Goal: Transaction & Acquisition: Book appointment/travel/reservation

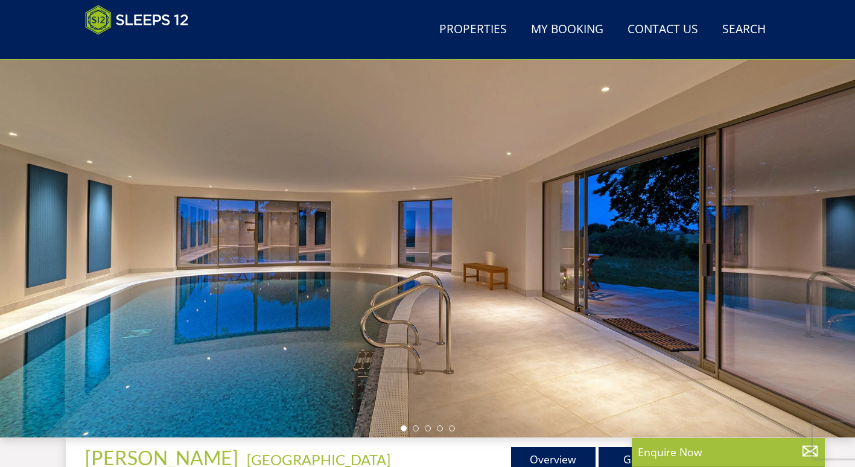
scroll to position [192, 0]
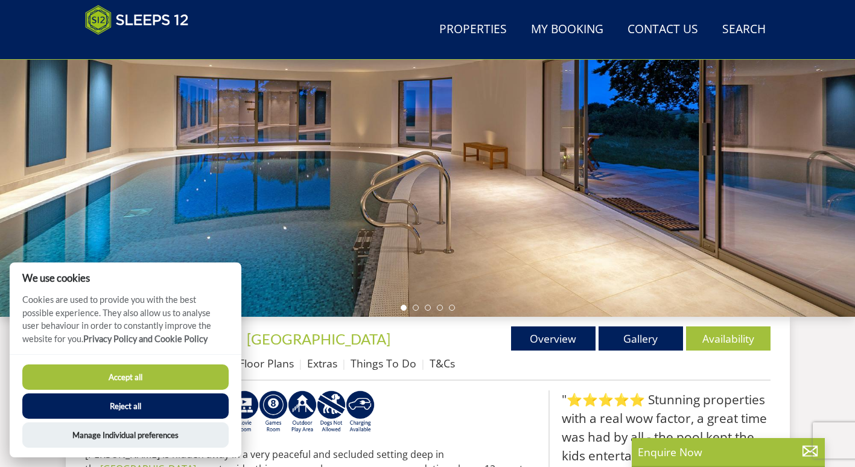
click at [121, 383] on button "Accept all" at bounding box center [125, 376] width 206 height 25
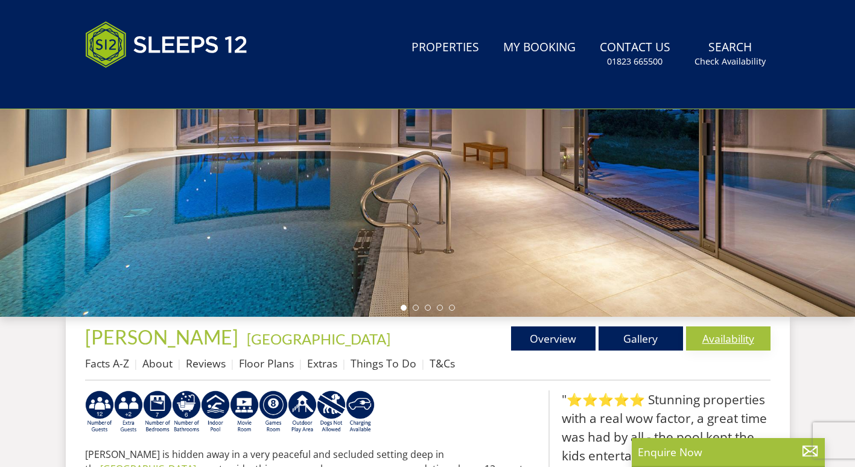
click at [730, 337] on link "Availability" at bounding box center [728, 338] width 84 height 24
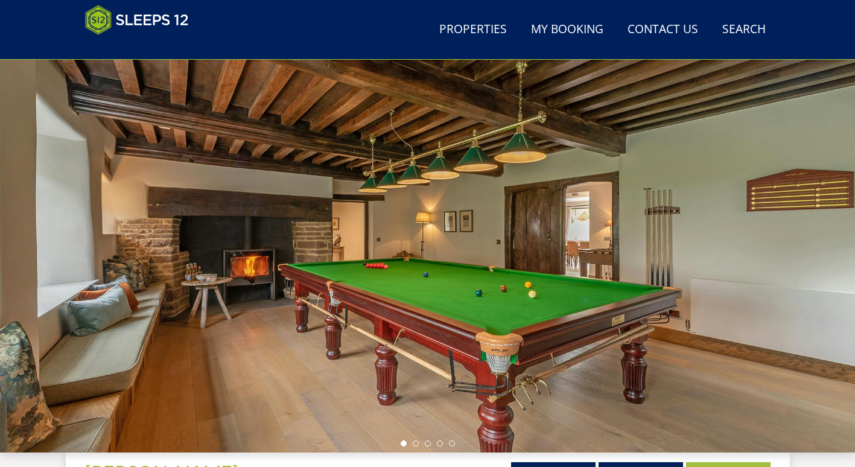
scroll to position [116, 0]
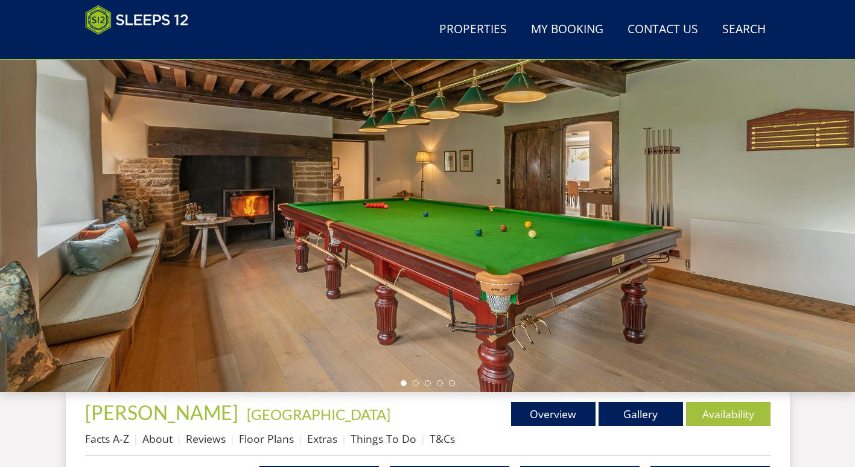
click at [520, 229] on div at bounding box center [427, 181] width 855 height 422
drag, startPoint x: 375, startPoint y: 262, endPoint x: 284, endPoint y: 262, distance: 91.1
click at [284, 262] on div at bounding box center [427, 181] width 855 height 422
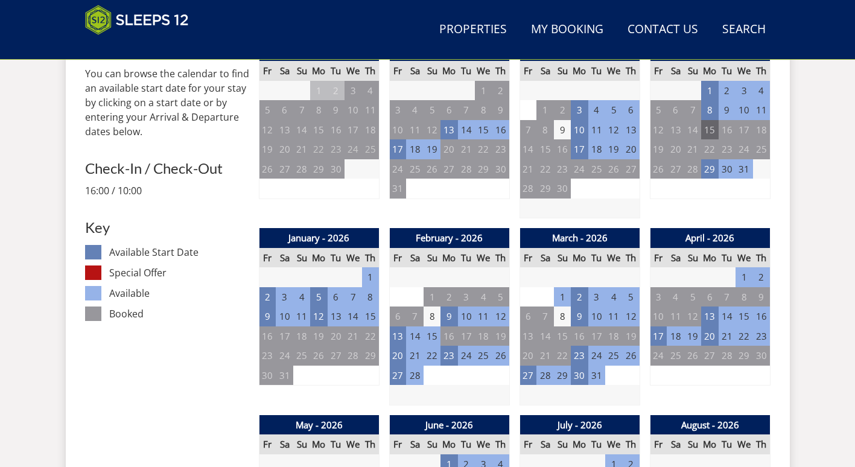
scroll to position [420, 0]
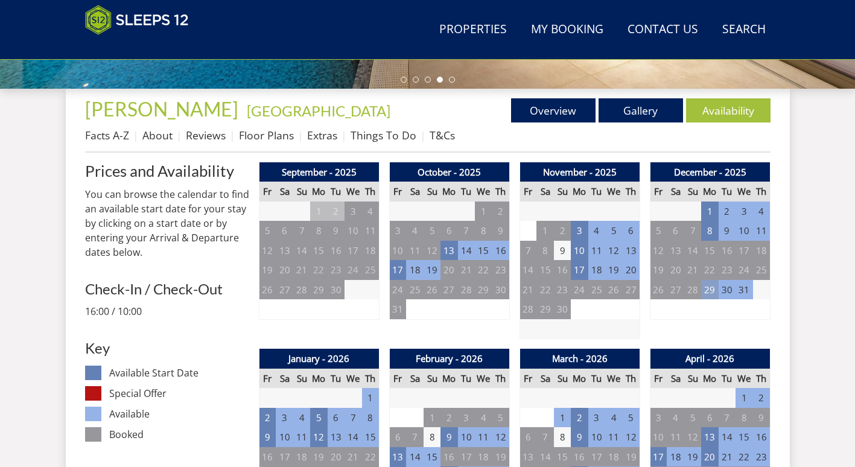
click at [708, 291] on td "29" at bounding box center [709, 290] width 17 height 20
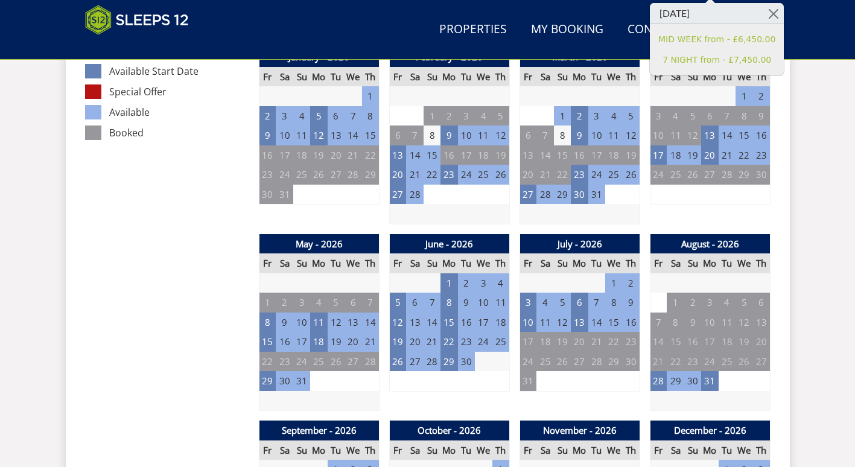
scroll to position [661, 0]
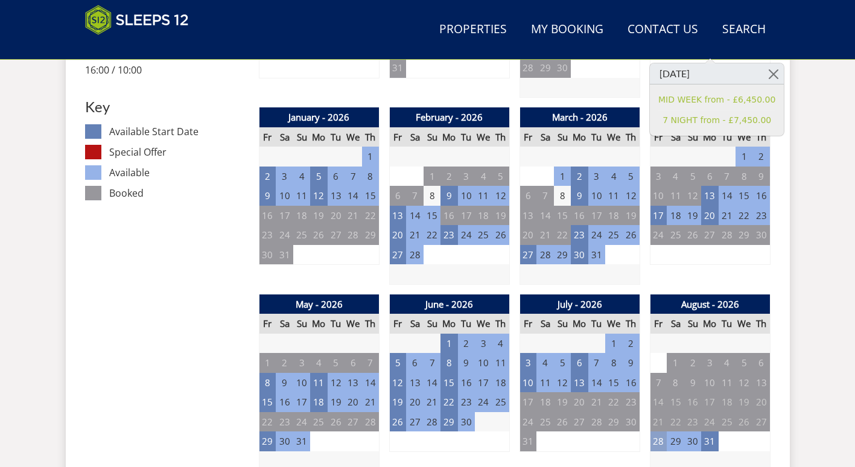
click at [655, 445] on td "28" at bounding box center [658, 441] width 17 height 20
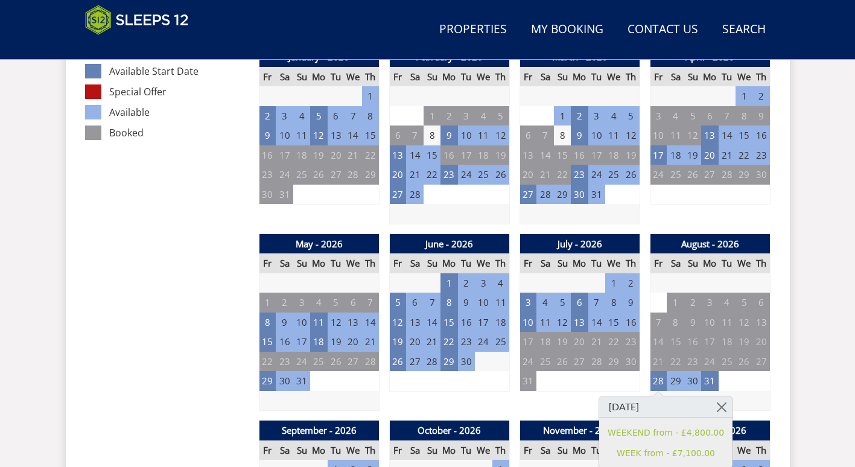
scroll to position [842, 0]
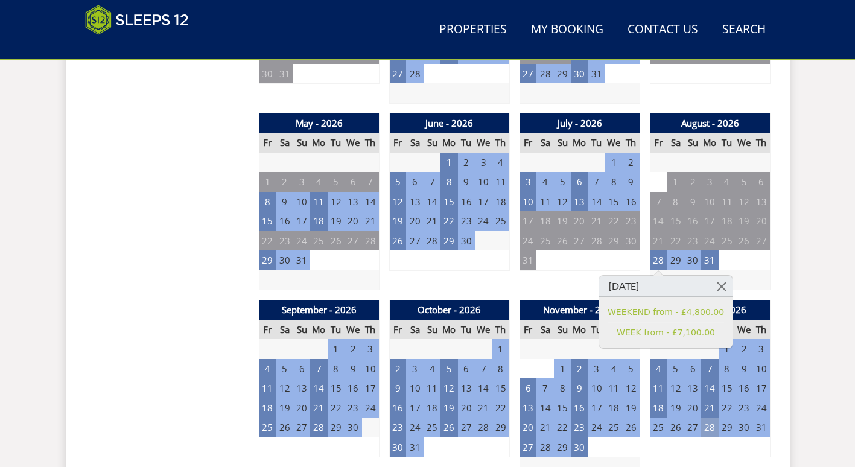
click at [702, 428] on td "28" at bounding box center [709, 427] width 17 height 20
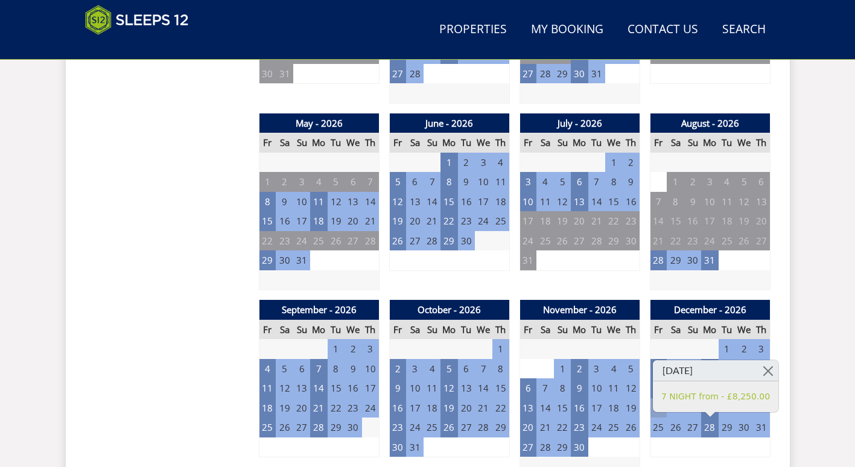
click at [655, 413] on td "18" at bounding box center [658, 408] width 17 height 20
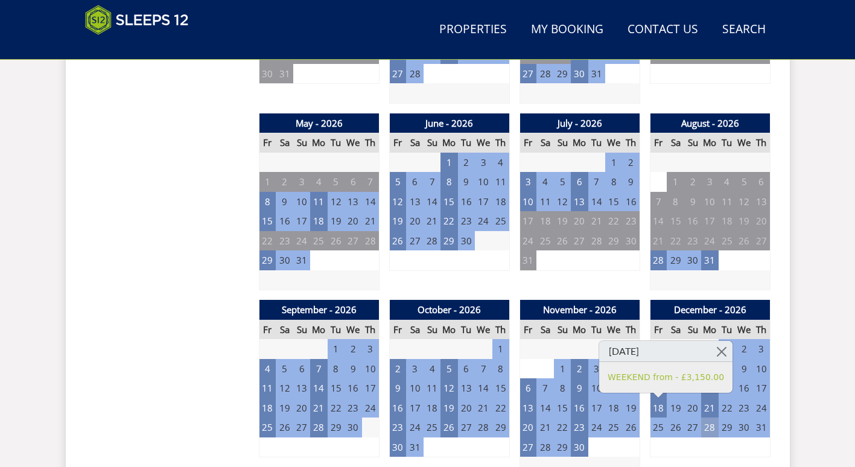
click at [710, 425] on td "28" at bounding box center [709, 427] width 17 height 20
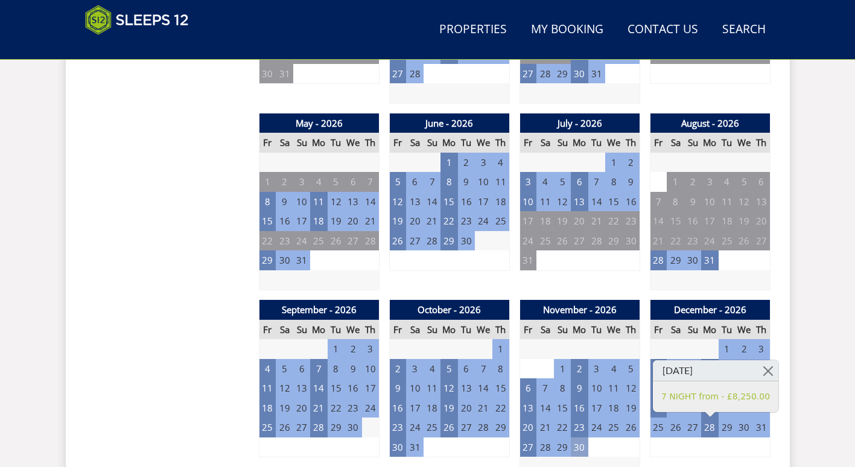
click at [581, 446] on td "30" at bounding box center [579, 447] width 17 height 20
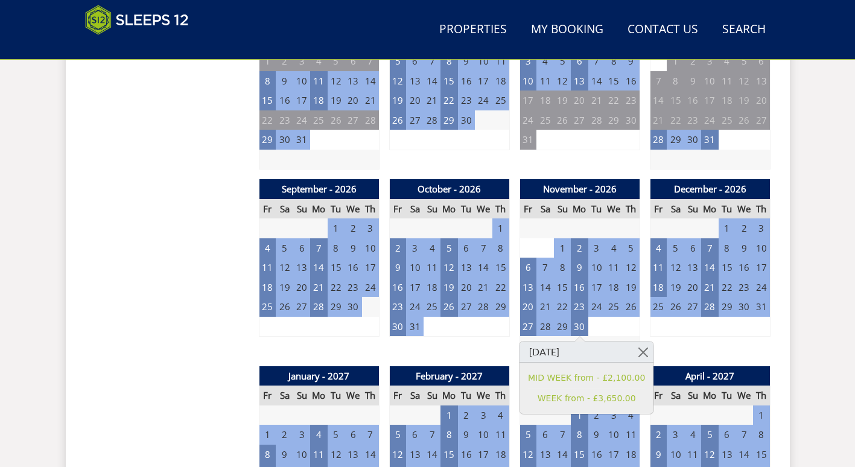
scroll to position [1023, 0]
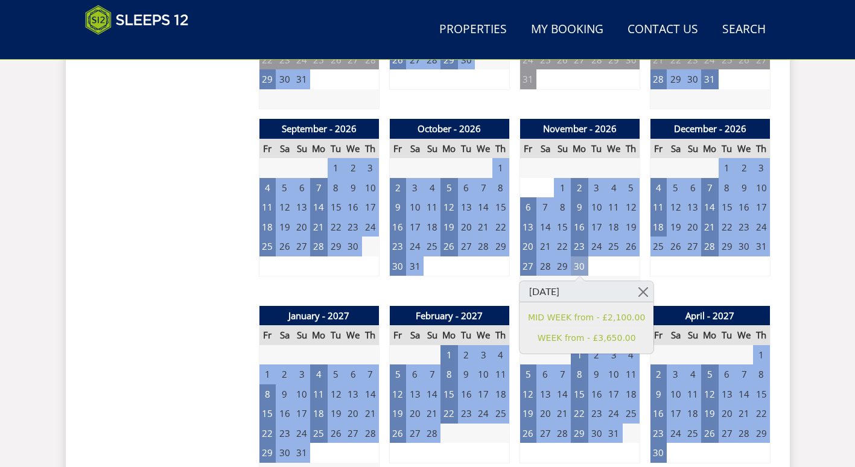
click at [578, 271] on td "30" at bounding box center [579, 266] width 17 height 20
click at [448, 412] on td "22" at bounding box center [448, 414] width 17 height 20
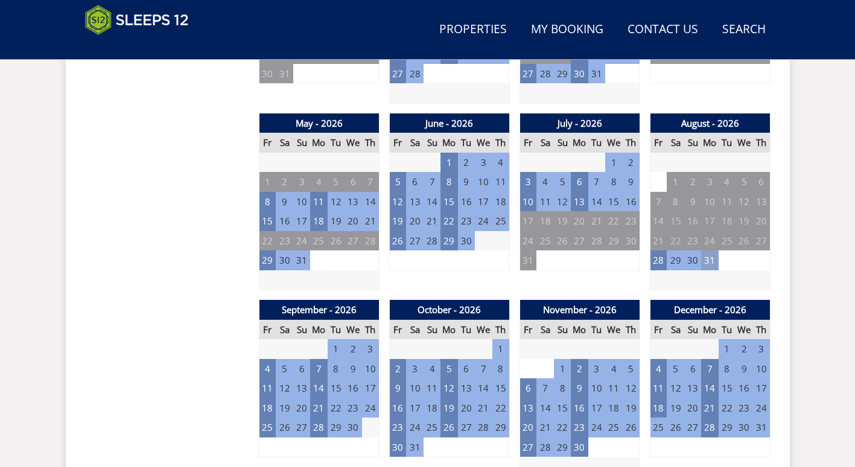
scroll to position [902, 0]
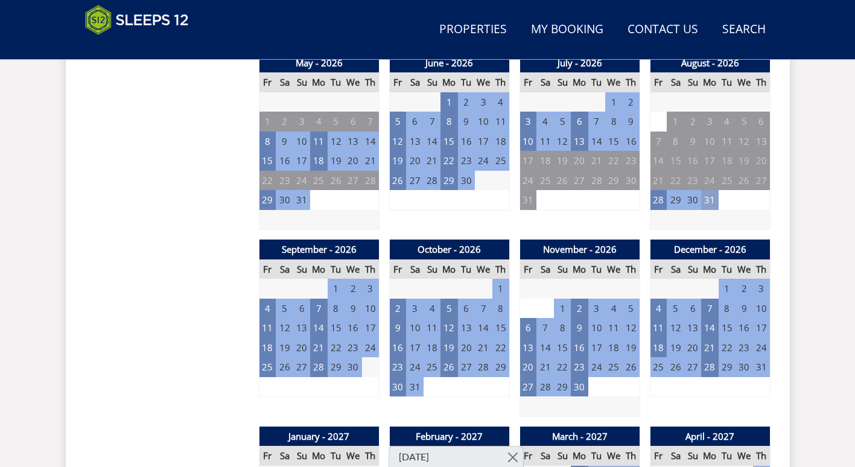
click at [707, 202] on td "31" at bounding box center [709, 200] width 17 height 20
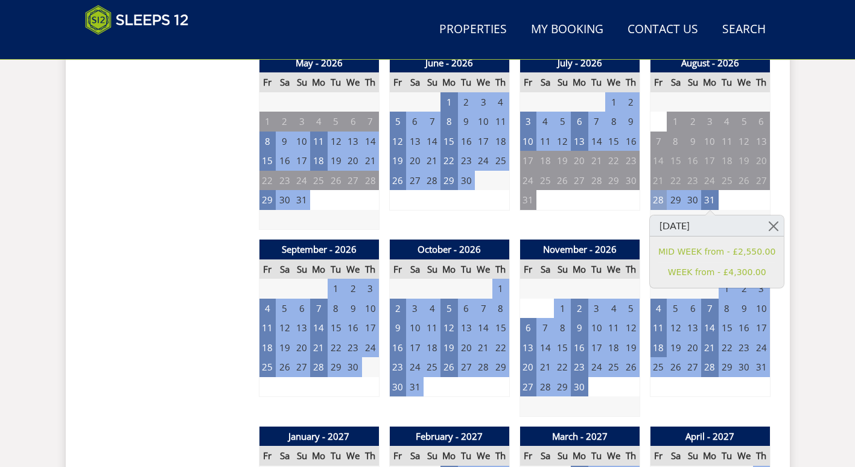
click at [656, 199] on td "28" at bounding box center [658, 200] width 17 height 20
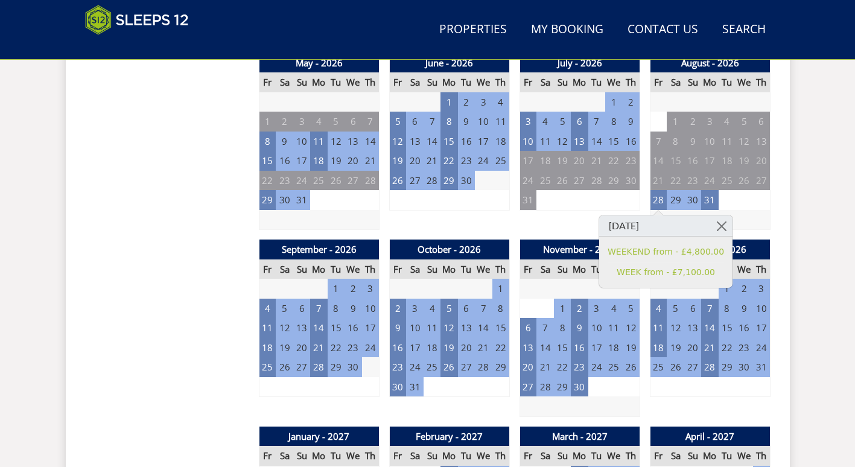
click at [556, 226] on div "July - 2026 Fr Sa Su Mo Tu We Th 26 27 28 29 30 1 2 3 4 5 6 7 8 9 10 11" at bounding box center [579, 141] width 121 height 177
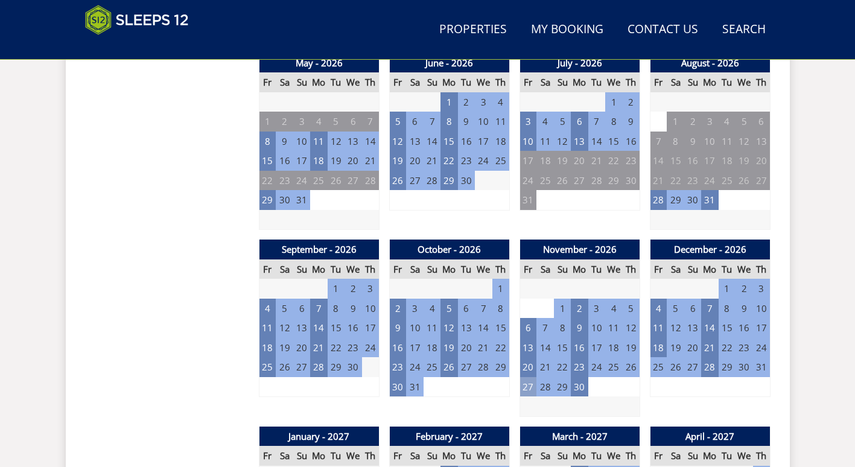
click at [530, 387] on td "27" at bounding box center [527, 387] width 17 height 20
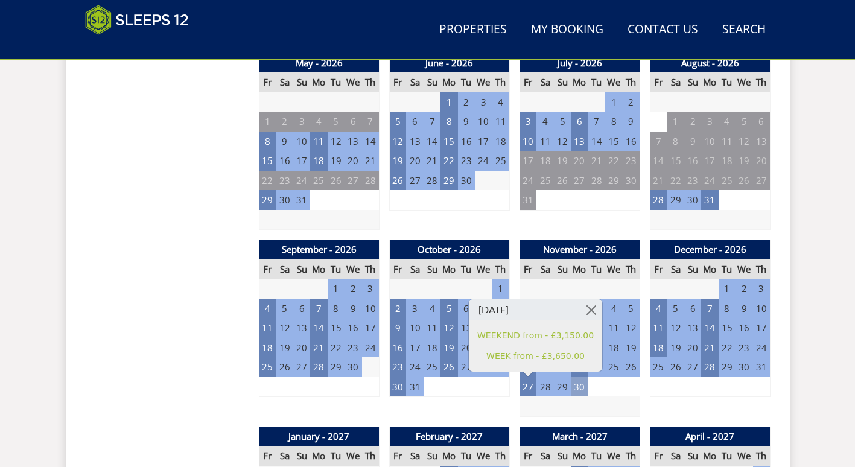
click at [574, 384] on td "30" at bounding box center [579, 387] width 17 height 20
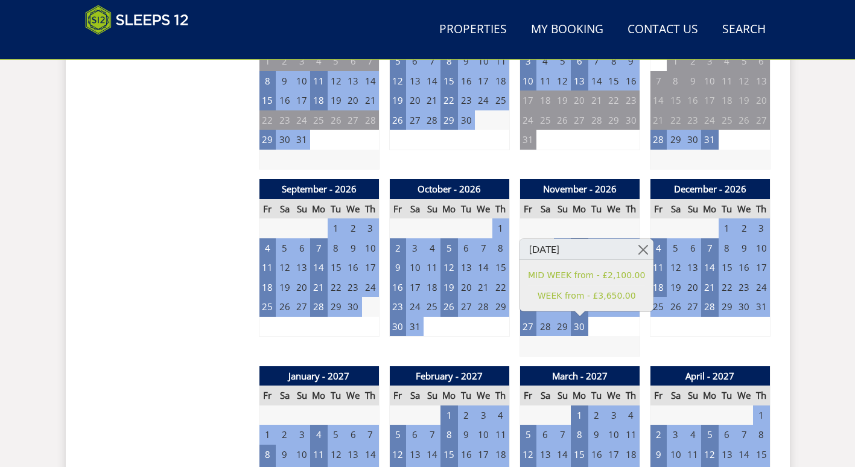
scroll to position [1083, 0]
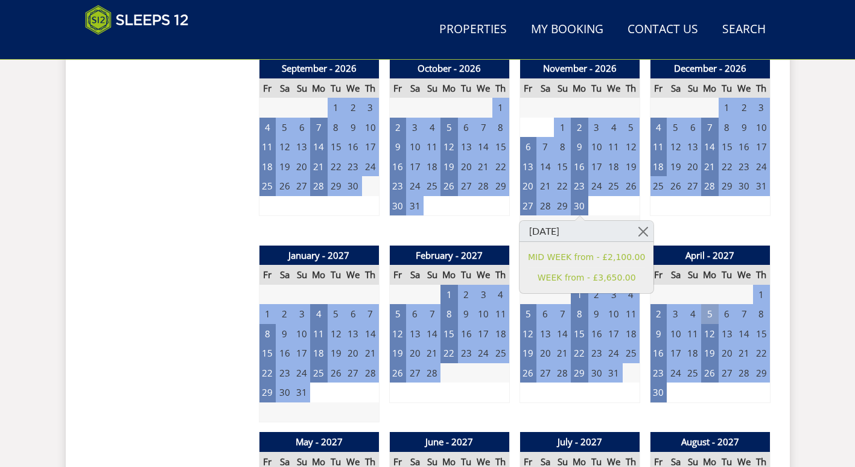
click at [706, 306] on td "5" at bounding box center [709, 314] width 17 height 20
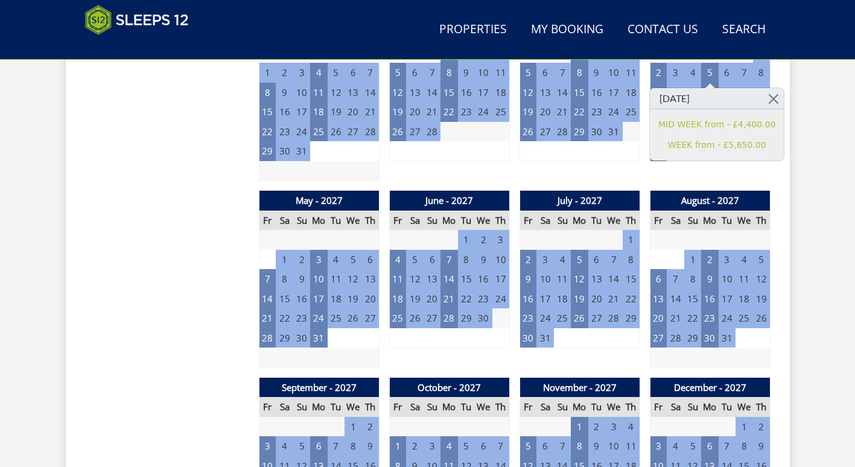
scroll to position [1385, 0]
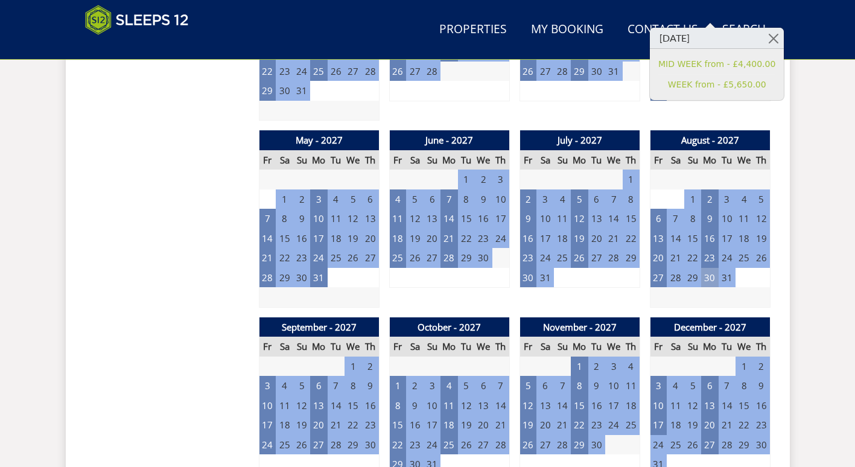
click at [705, 280] on td "30" at bounding box center [709, 278] width 17 height 20
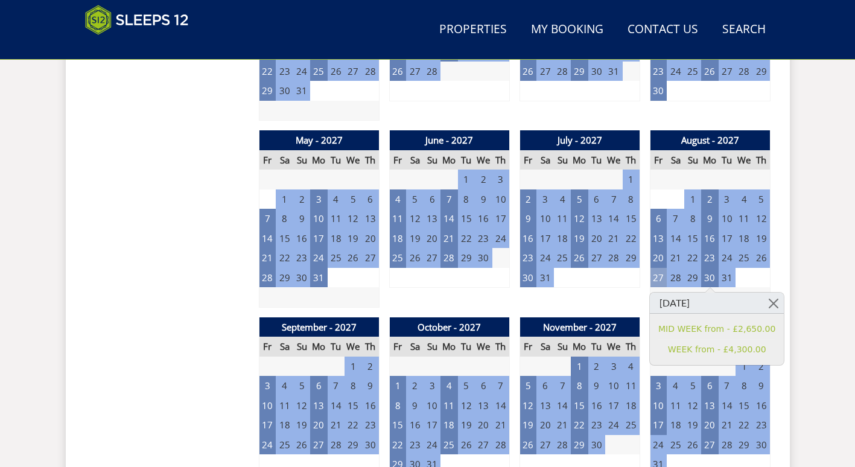
click at [661, 283] on td "27" at bounding box center [658, 278] width 17 height 20
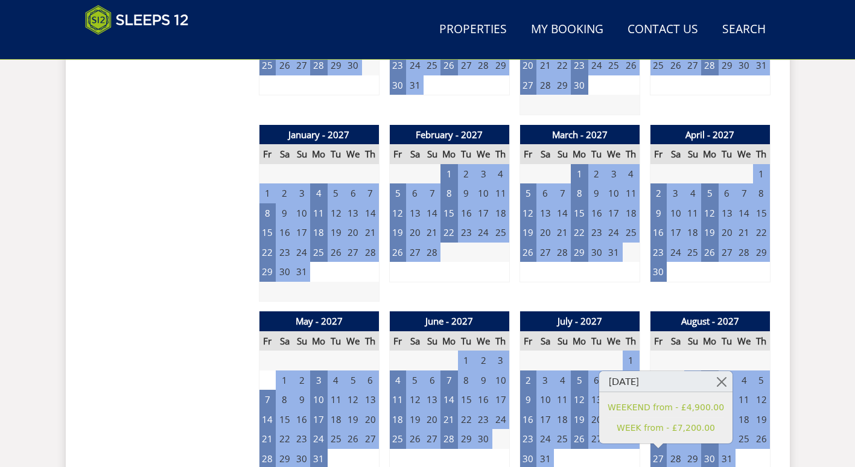
scroll to position [963, 0]
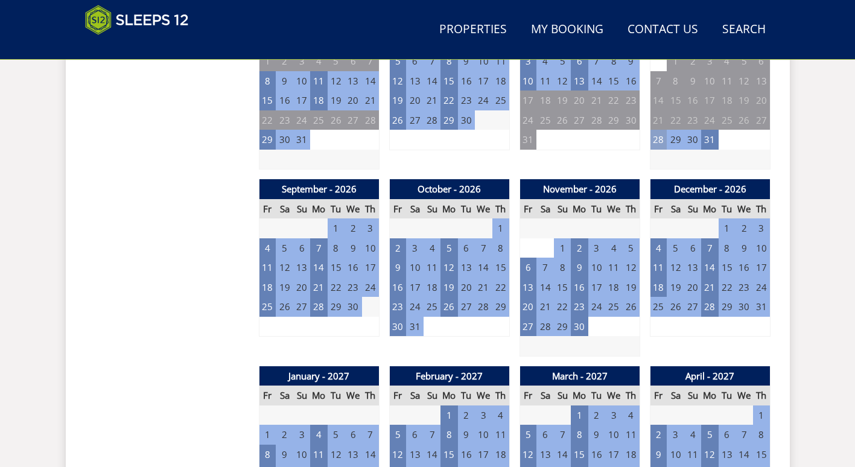
click at [659, 146] on td "28" at bounding box center [658, 140] width 17 height 20
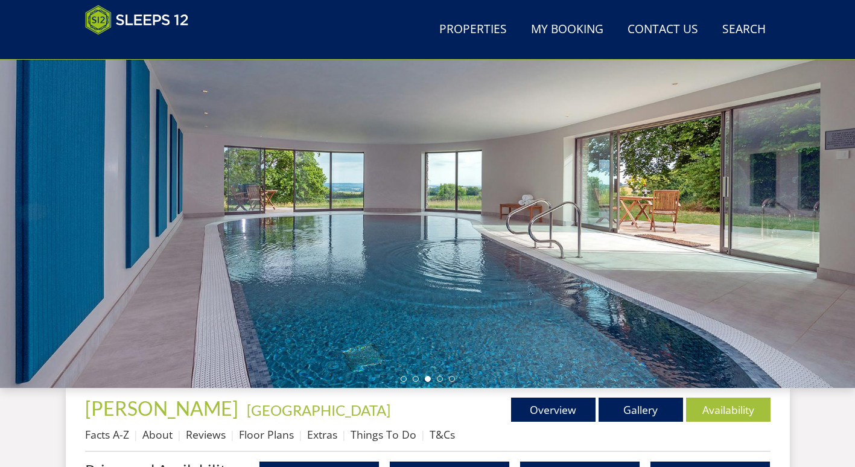
scroll to position [181, 0]
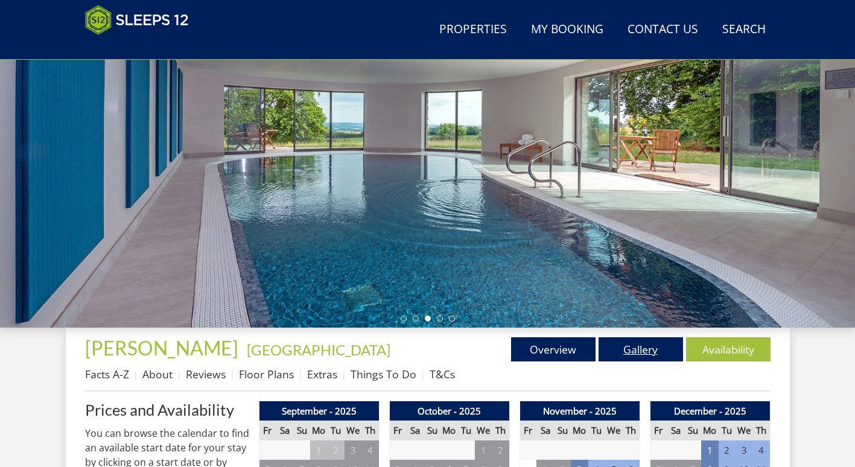
click at [636, 341] on link "Gallery" at bounding box center [640, 349] width 84 height 24
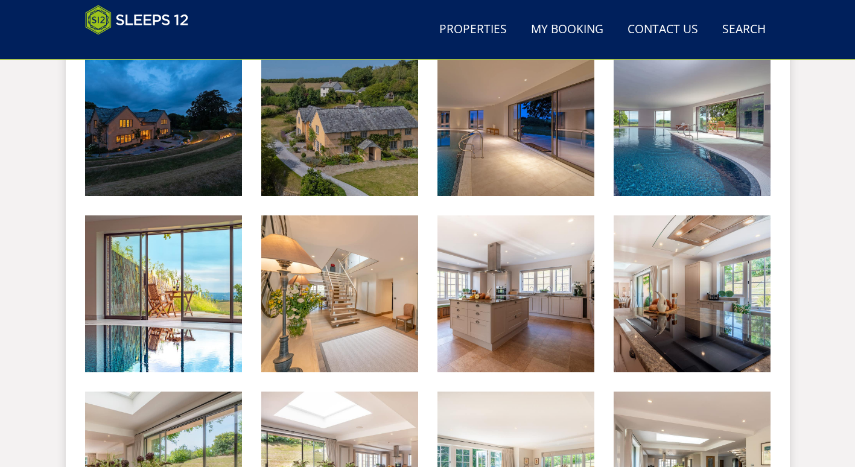
scroll to position [603, 0]
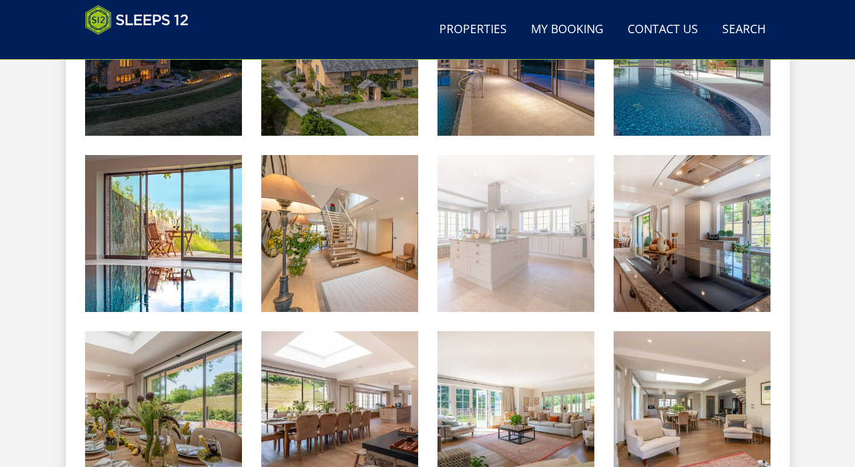
click at [512, 233] on img at bounding box center [515, 233] width 157 height 157
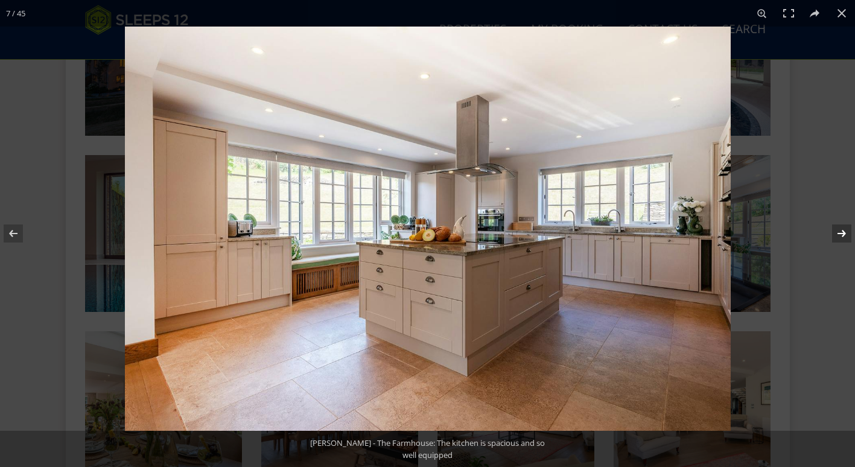
click at [838, 228] on button at bounding box center [834, 233] width 42 height 60
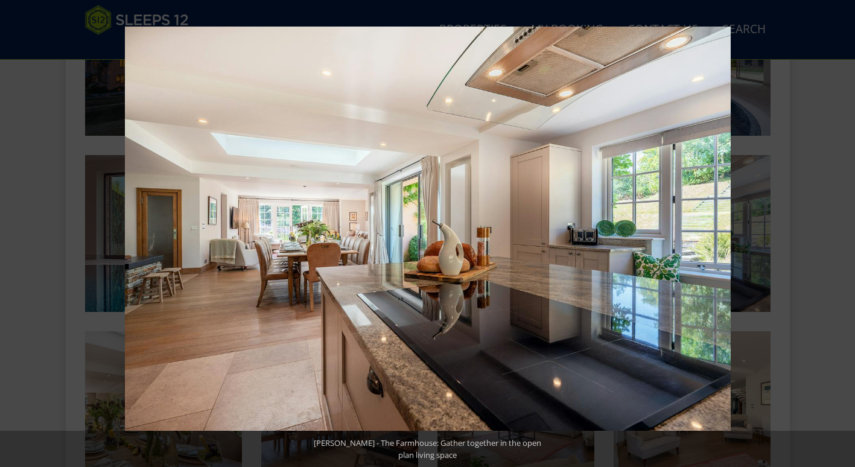
click at [838, 228] on button at bounding box center [834, 233] width 42 height 60
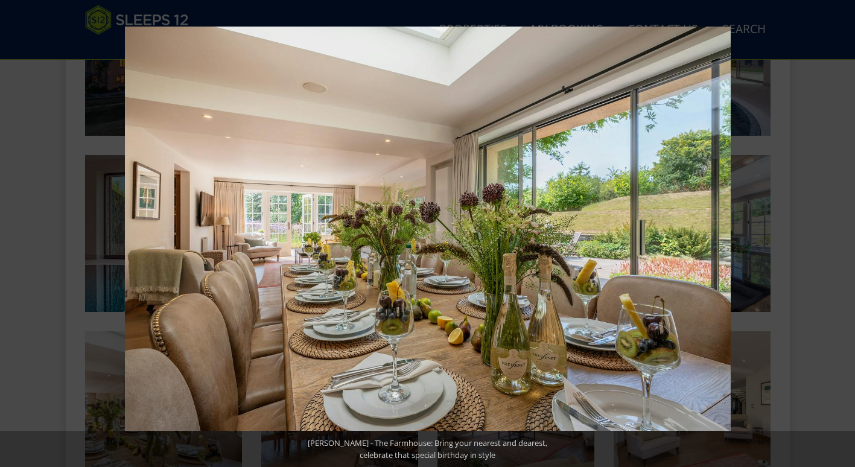
click at [838, 228] on button at bounding box center [834, 233] width 42 height 60
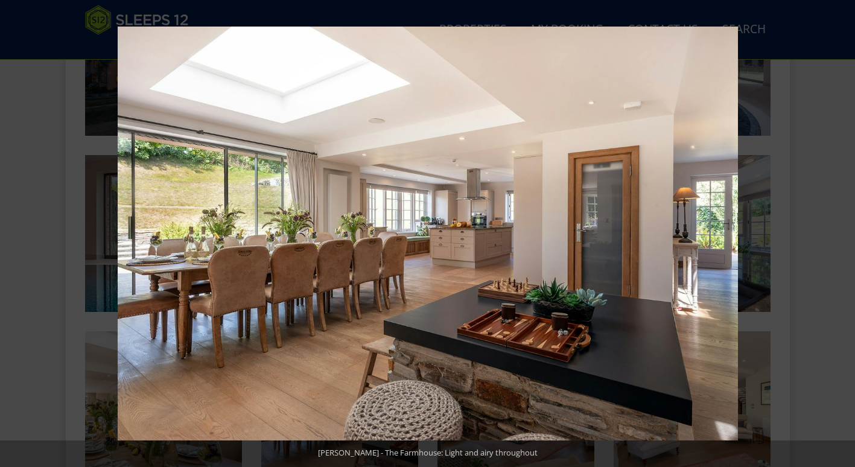
click at [838, 228] on button at bounding box center [834, 233] width 42 height 60
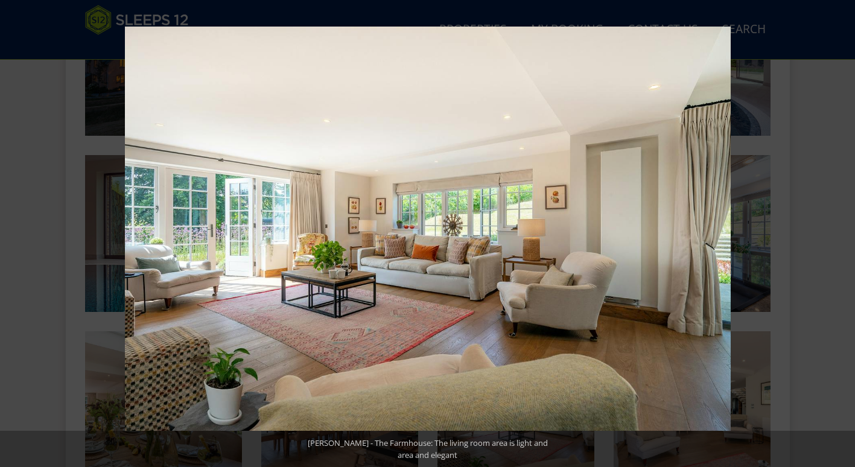
click at [838, 228] on button at bounding box center [834, 233] width 42 height 60
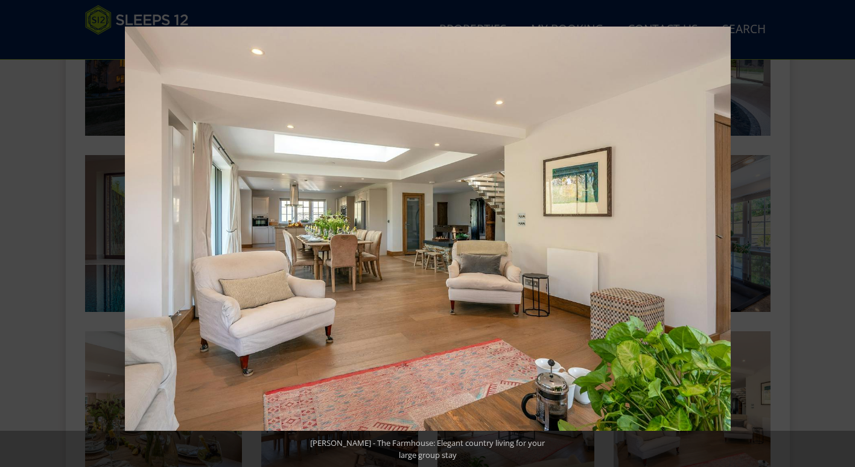
click at [838, 228] on button at bounding box center [834, 233] width 42 height 60
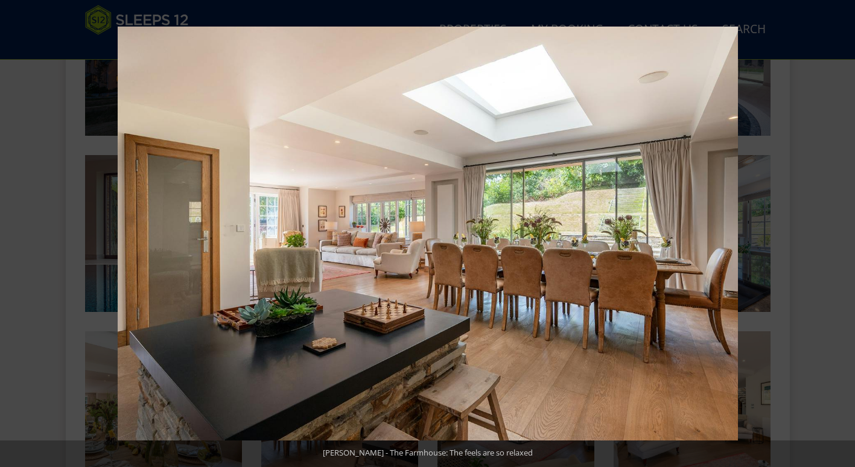
click at [838, 228] on button at bounding box center [834, 233] width 42 height 60
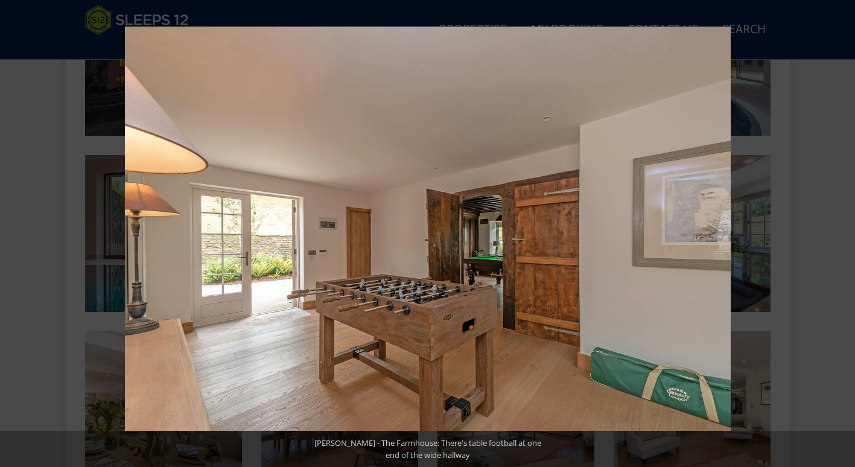
click at [838, 228] on button at bounding box center [834, 233] width 42 height 60
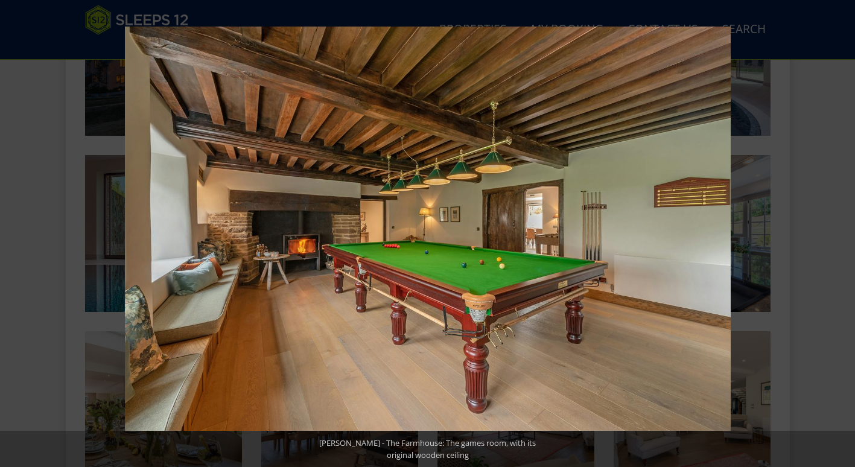
click at [838, 228] on button at bounding box center [834, 233] width 42 height 60
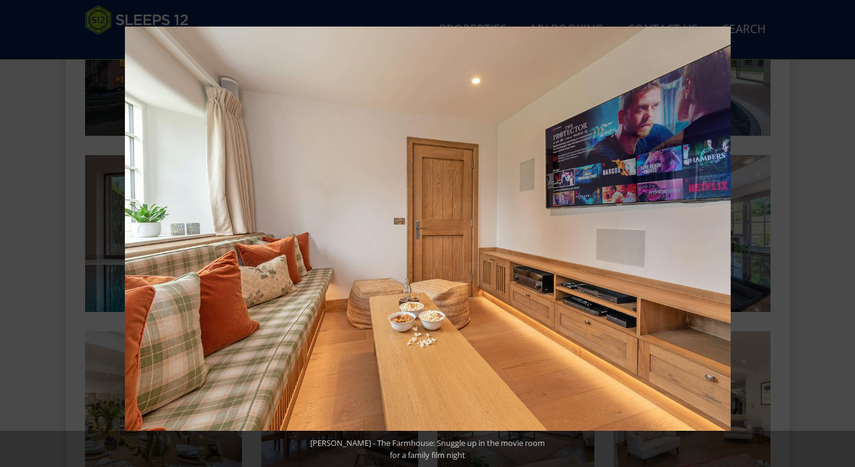
click at [838, 228] on button at bounding box center [834, 233] width 42 height 60
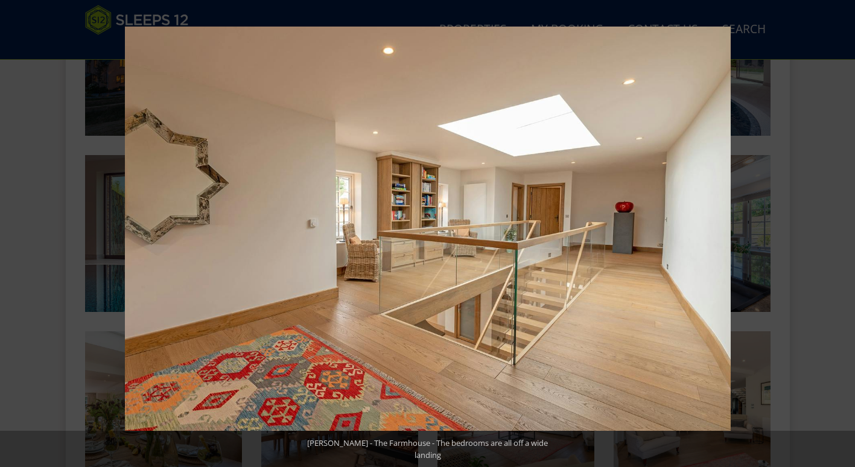
click at [838, 228] on button at bounding box center [834, 233] width 42 height 60
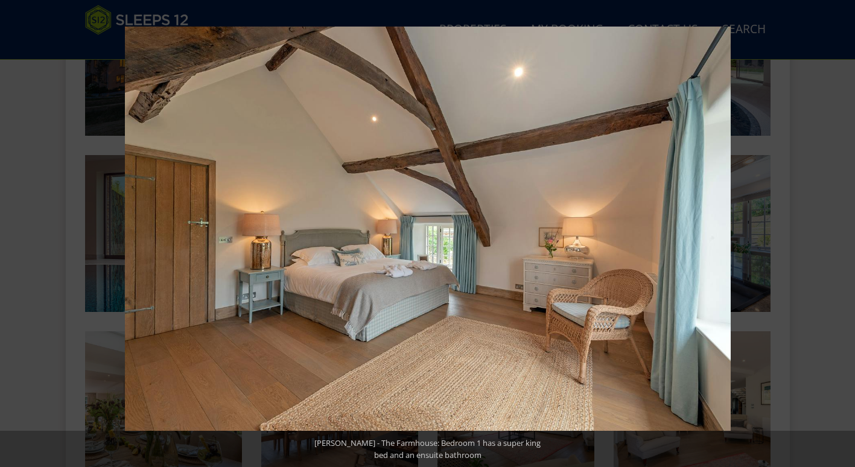
click at [838, 228] on button at bounding box center [834, 233] width 42 height 60
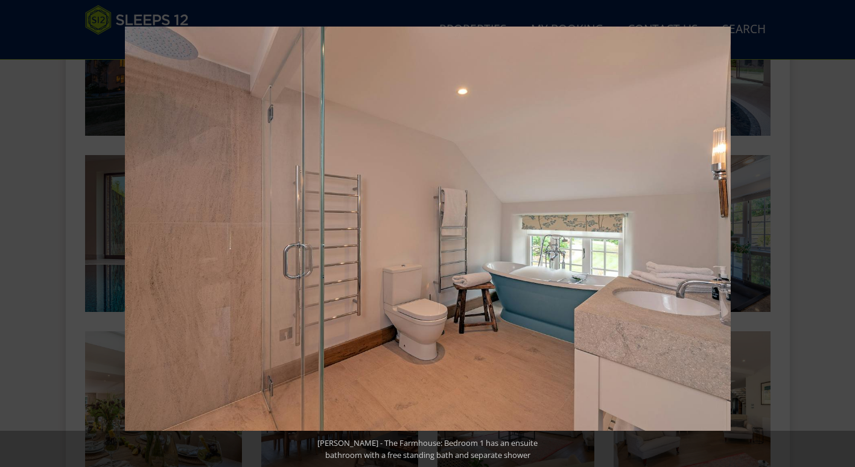
click at [838, 228] on button at bounding box center [834, 233] width 42 height 60
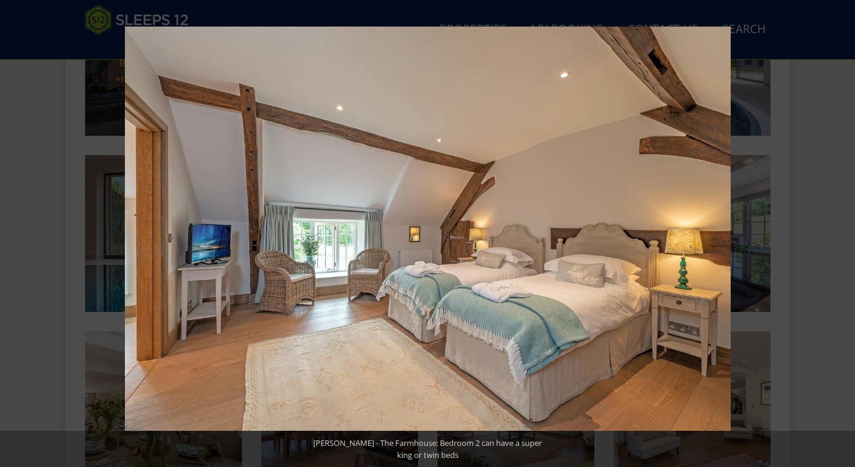
click at [838, 228] on button at bounding box center [834, 233] width 42 height 60
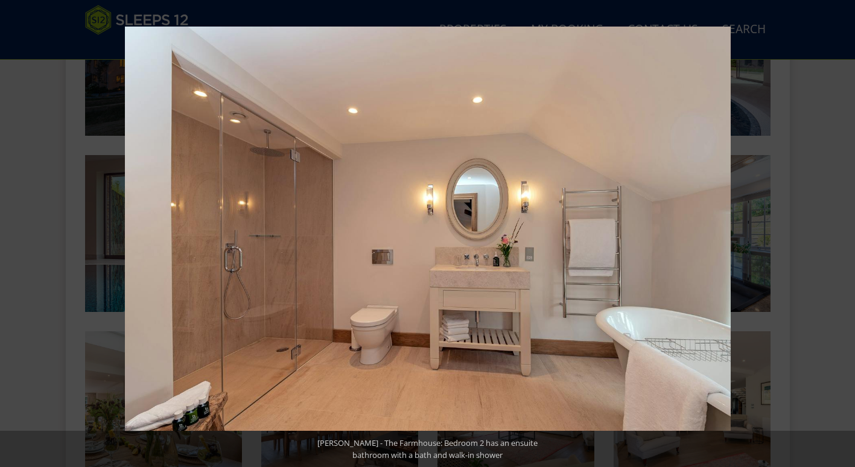
click at [838, 228] on button at bounding box center [834, 233] width 42 height 60
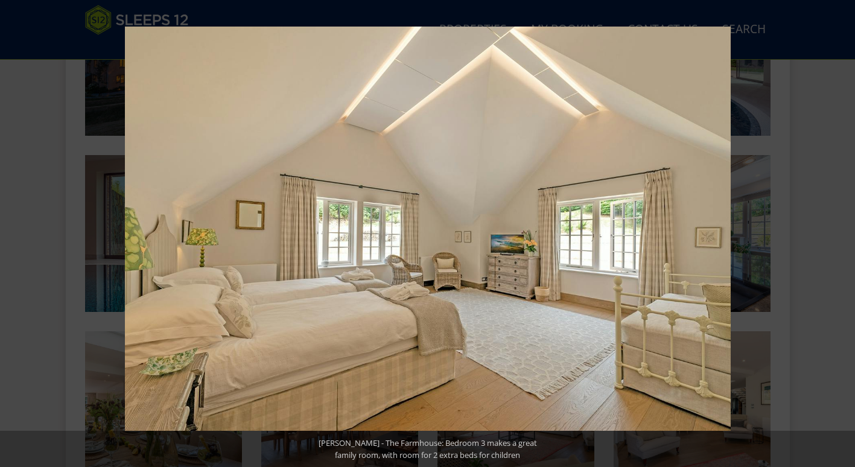
click at [838, 228] on button at bounding box center [834, 233] width 42 height 60
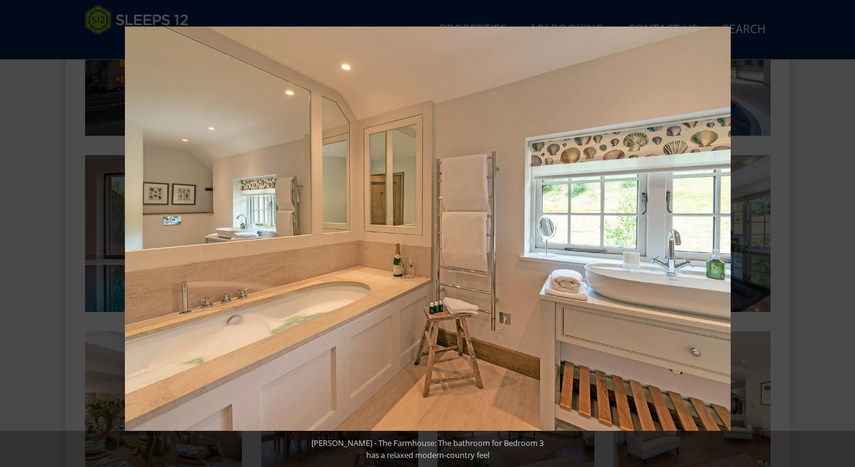
click at [838, 228] on button at bounding box center [834, 233] width 42 height 60
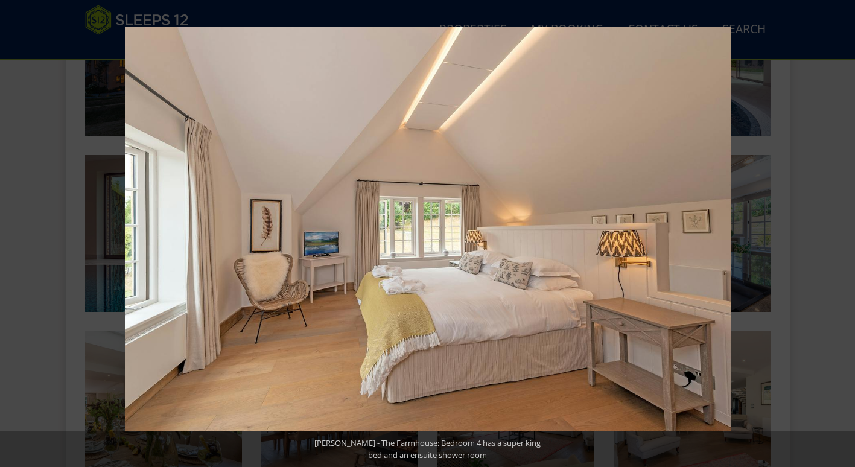
click at [838, 228] on button at bounding box center [834, 233] width 42 height 60
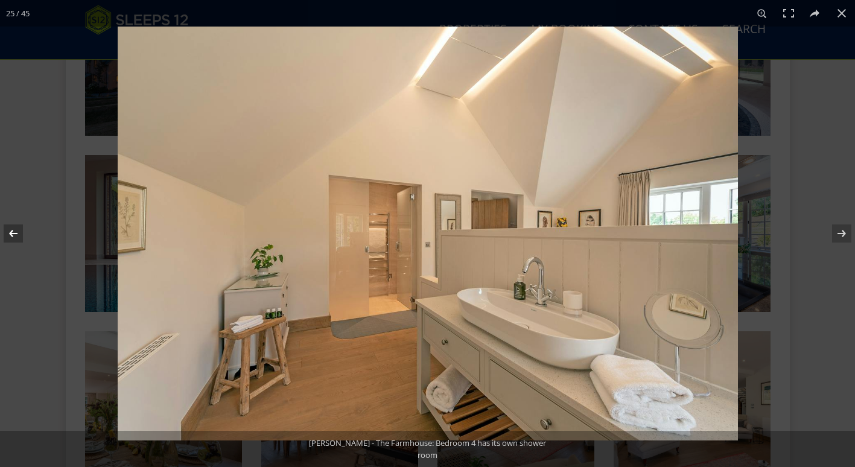
click at [8, 235] on button at bounding box center [21, 233] width 42 height 60
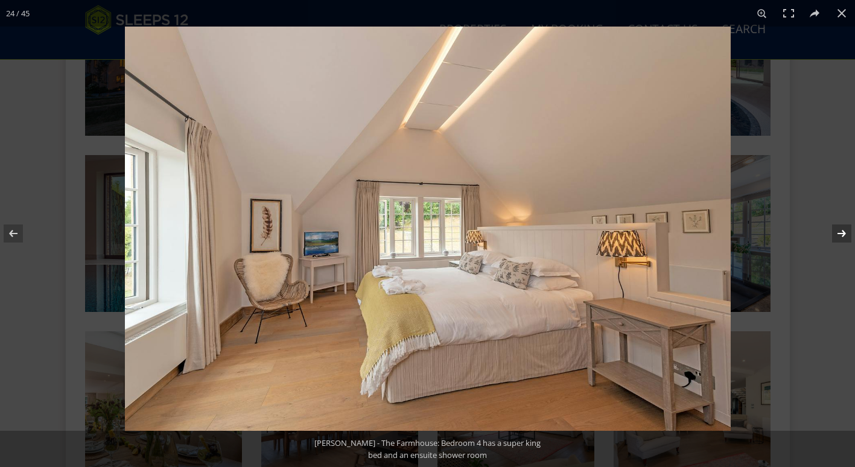
click at [839, 238] on button at bounding box center [834, 233] width 42 height 60
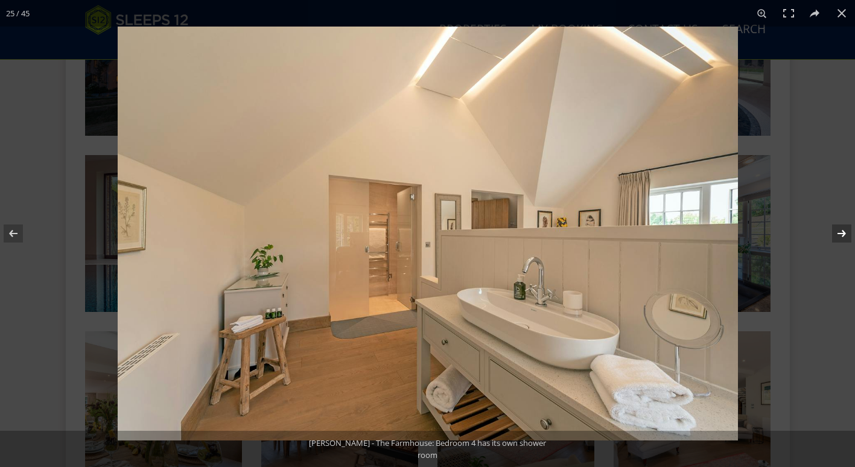
click at [839, 238] on button at bounding box center [834, 233] width 42 height 60
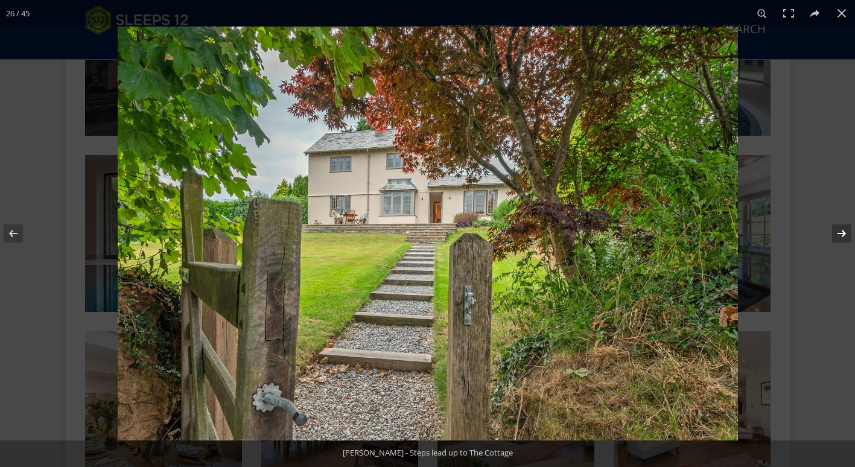
click at [839, 238] on button at bounding box center [834, 233] width 42 height 60
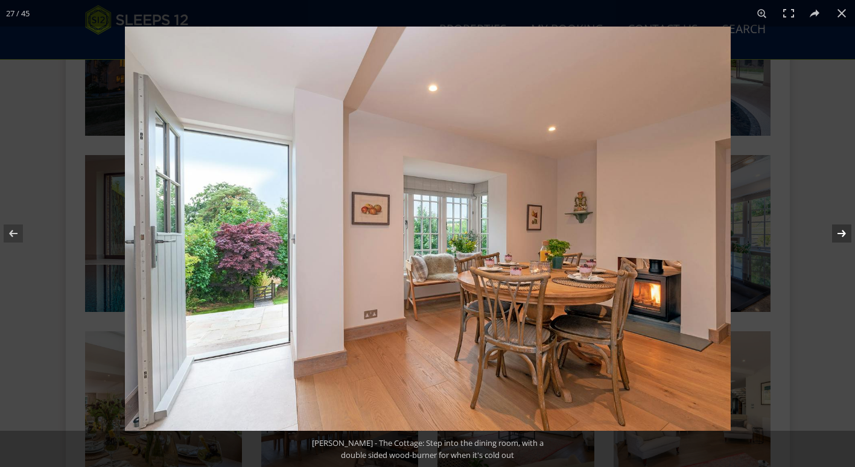
click at [840, 232] on button at bounding box center [834, 233] width 42 height 60
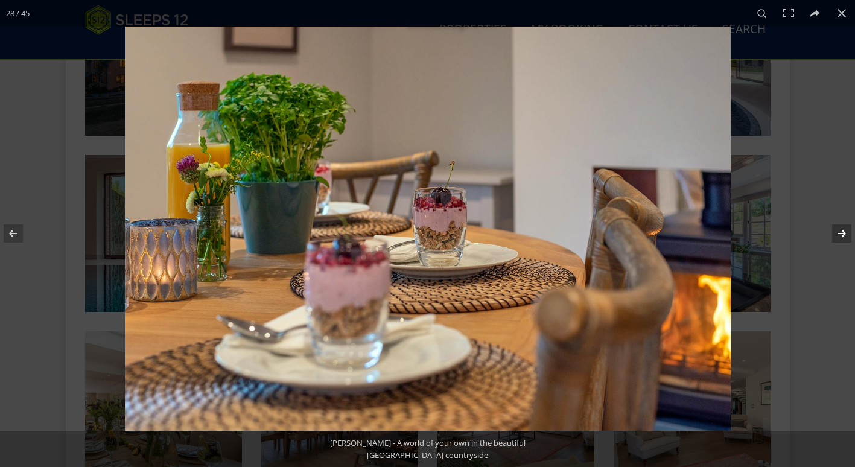
click at [840, 232] on button at bounding box center [834, 233] width 42 height 60
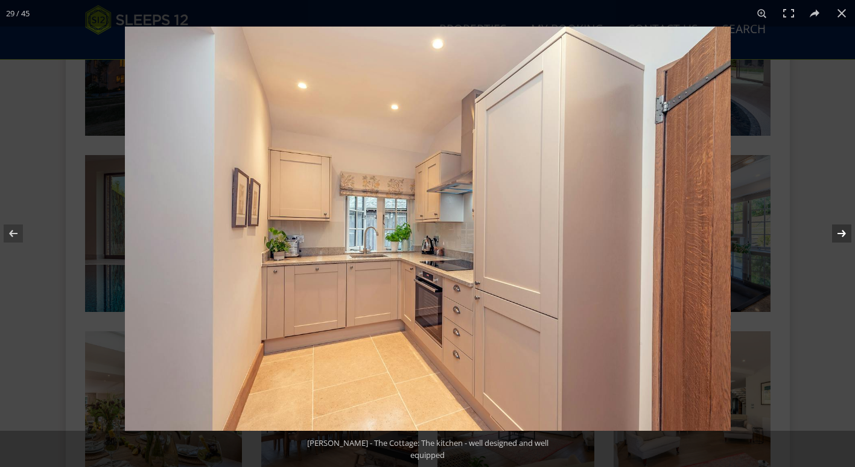
click at [840, 232] on button at bounding box center [834, 233] width 42 height 60
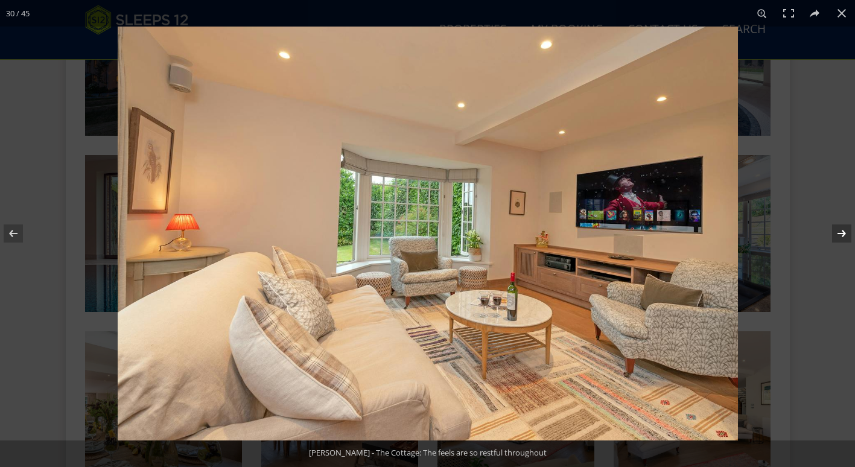
click at [840, 232] on button at bounding box center [834, 233] width 42 height 60
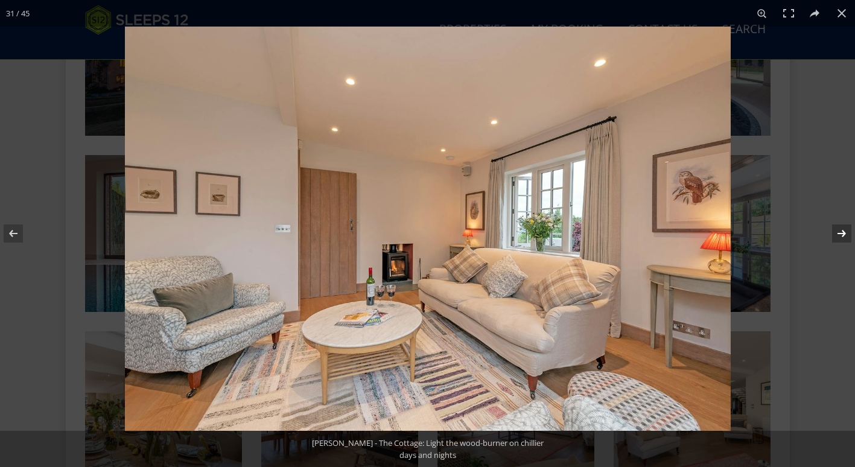
click at [840, 232] on button at bounding box center [834, 233] width 42 height 60
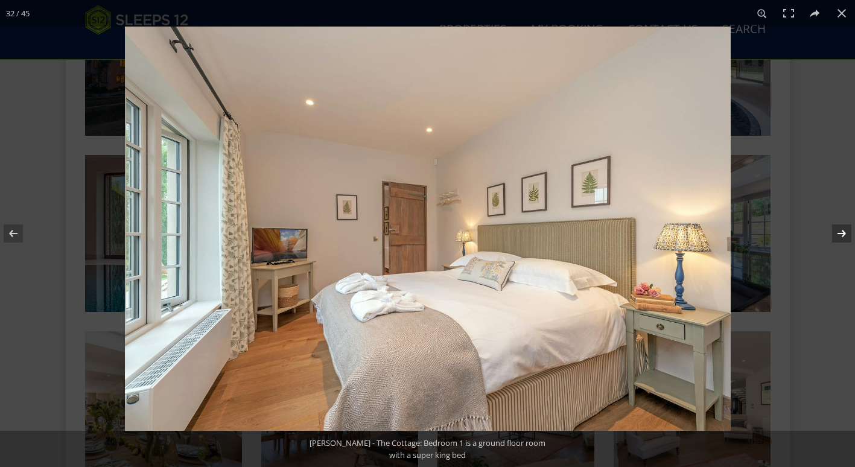
click at [840, 232] on button at bounding box center [834, 233] width 42 height 60
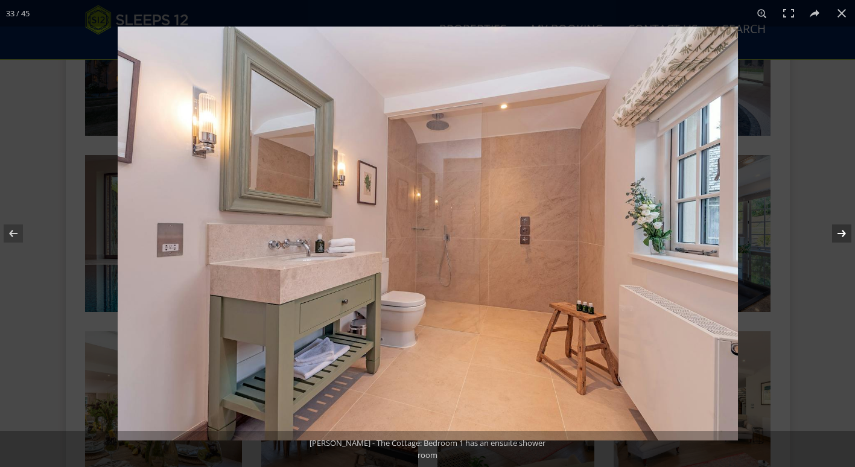
click at [840, 232] on button at bounding box center [834, 233] width 42 height 60
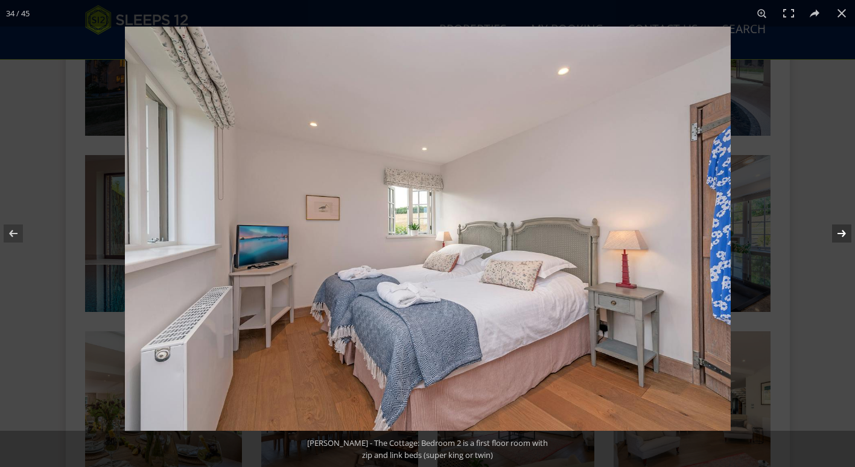
click at [840, 232] on button at bounding box center [834, 233] width 42 height 60
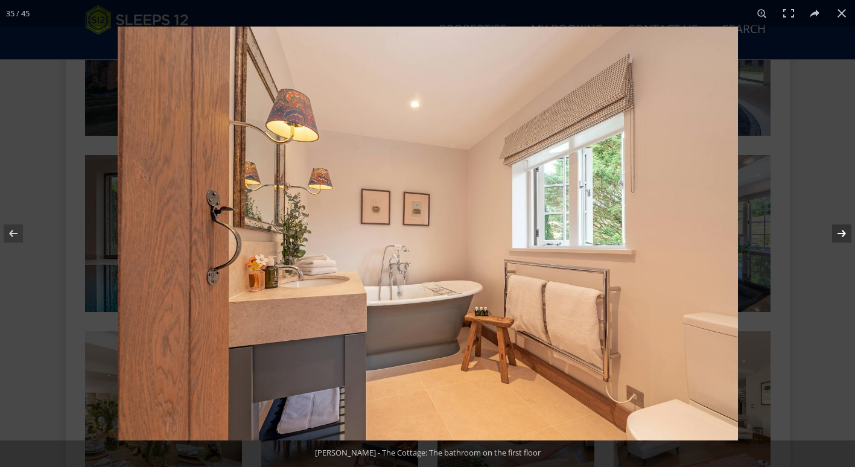
click at [840, 232] on button at bounding box center [834, 233] width 42 height 60
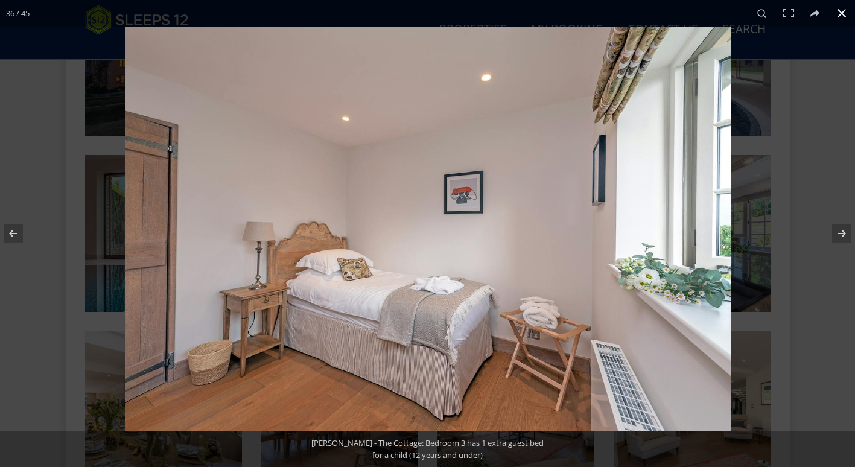
click at [837, 11] on button at bounding box center [841, 13] width 27 height 27
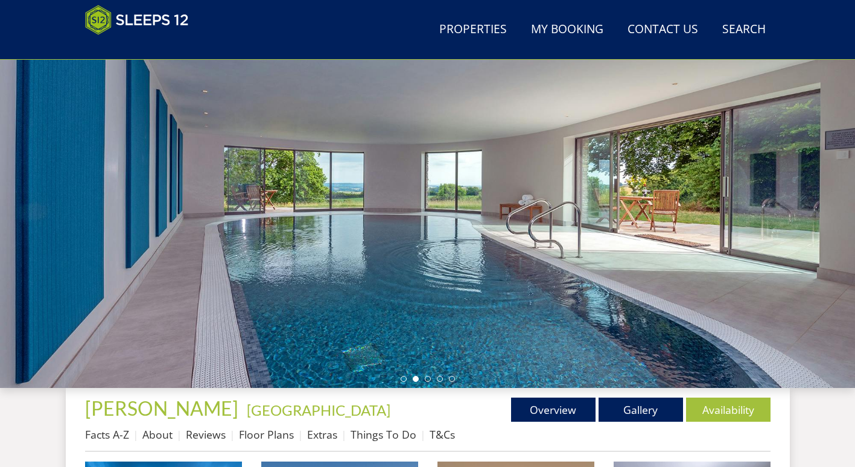
scroll to position [302, 0]
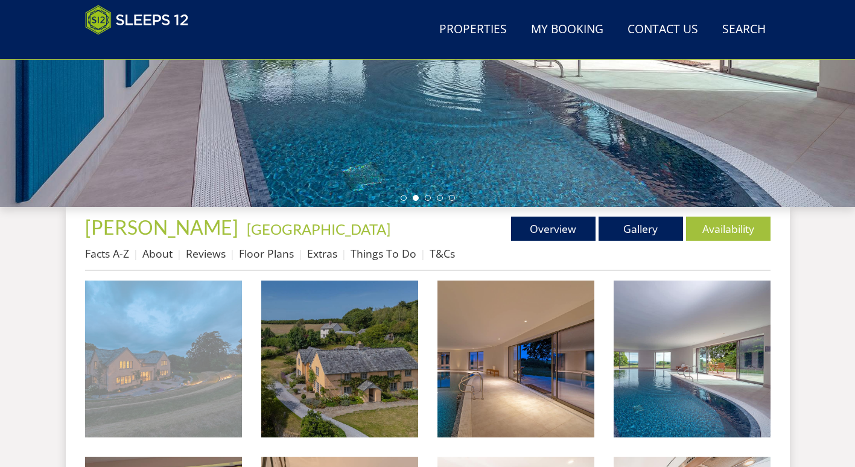
click at [124, 308] on img at bounding box center [163, 358] width 157 height 157
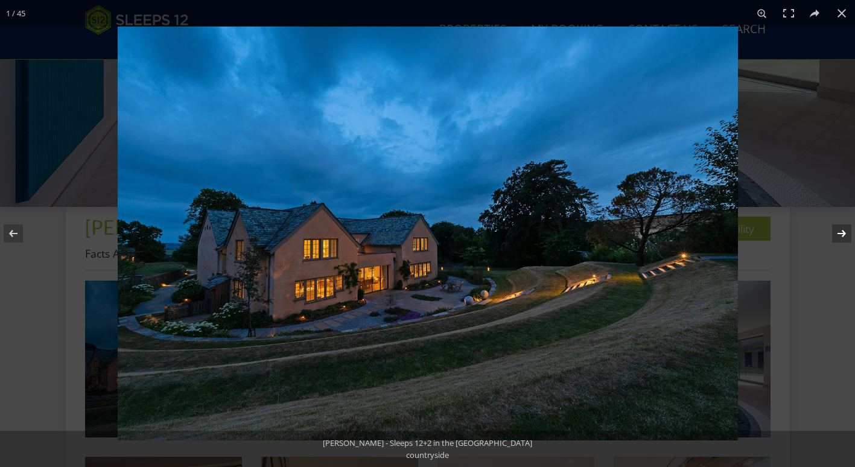
click at [837, 232] on button at bounding box center [834, 233] width 42 height 60
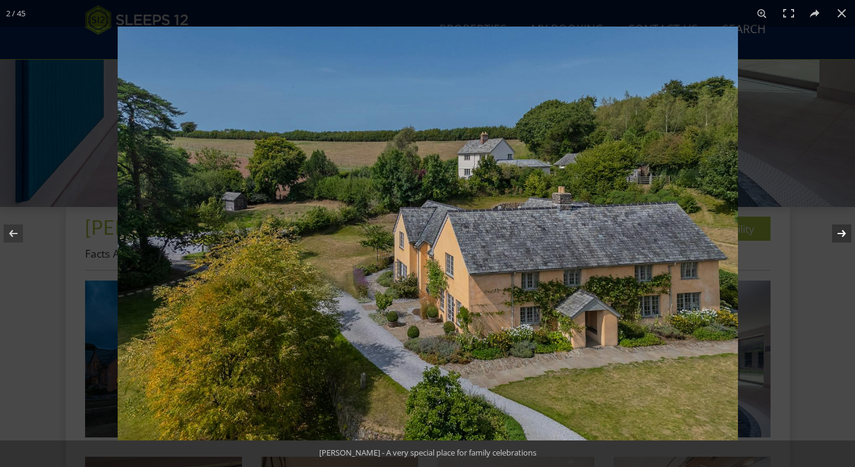
click at [837, 232] on button at bounding box center [834, 233] width 42 height 60
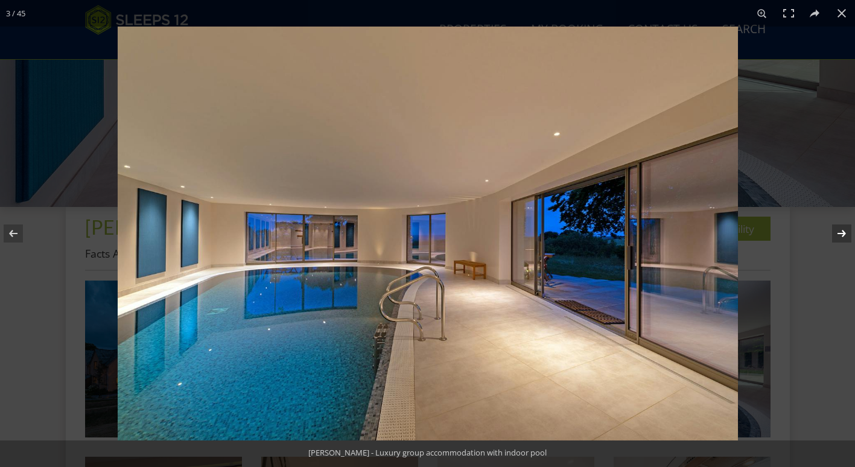
click at [837, 232] on button at bounding box center [834, 233] width 42 height 60
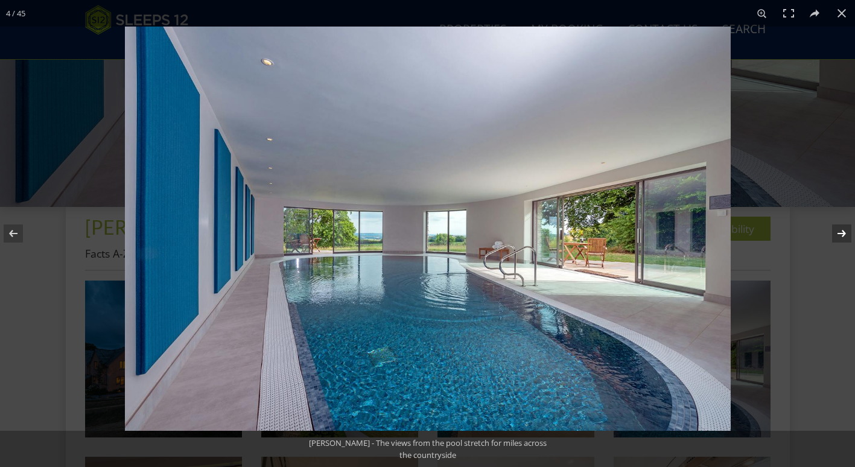
click at [837, 232] on button at bounding box center [834, 233] width 42 height 60
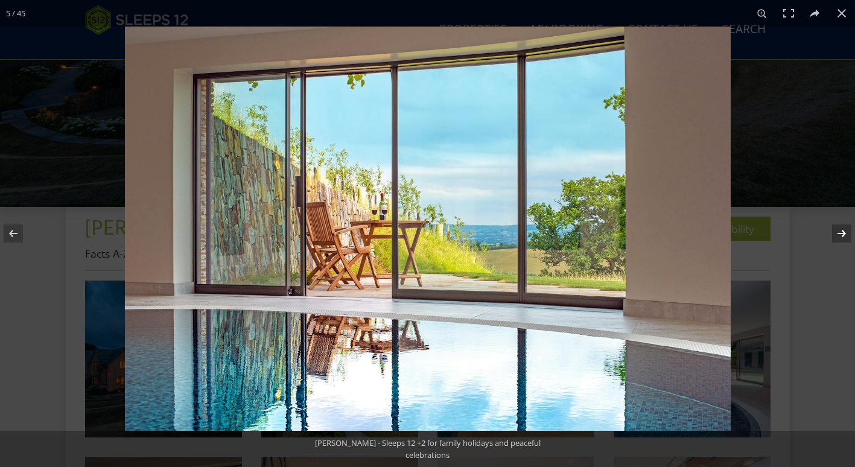
click at [837, 232] on button at bounding box center [834, 233] width 42 height 60
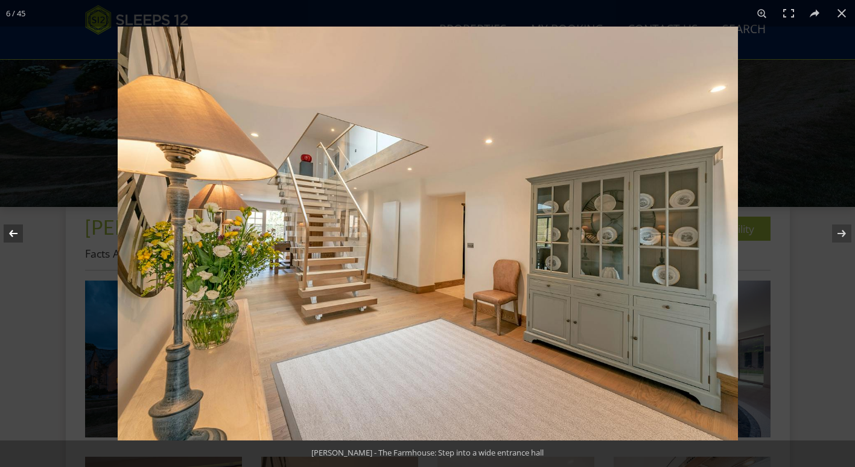
click at [21, 232] on button at bounding box center [21, 233] width 42 height 60
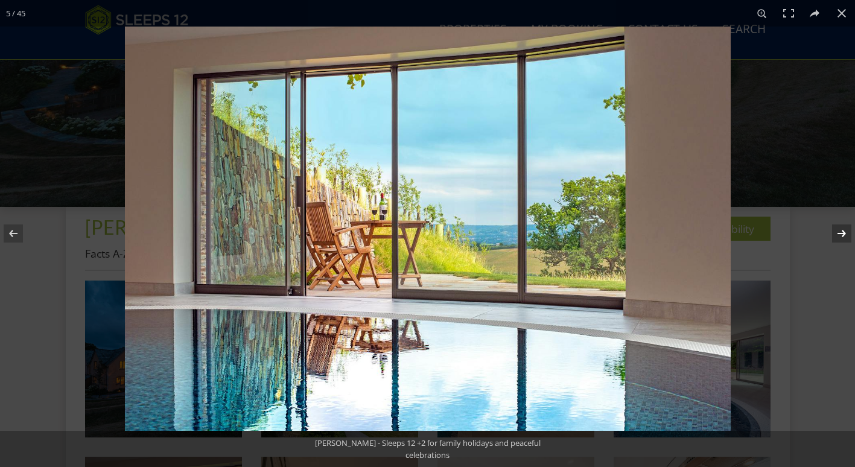
click at [840, 235] on button at bounding box center [834, 233] width 42 height 60
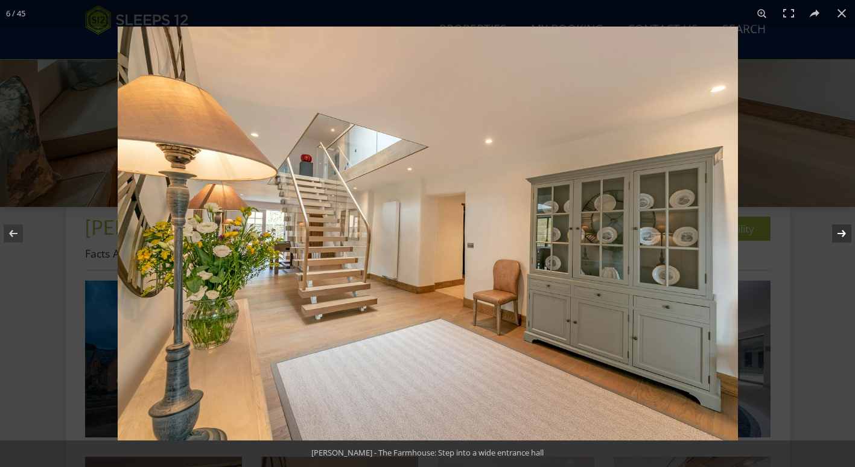
click at [840, 235] on button at bounding box center [834, 233] width 42 height 60
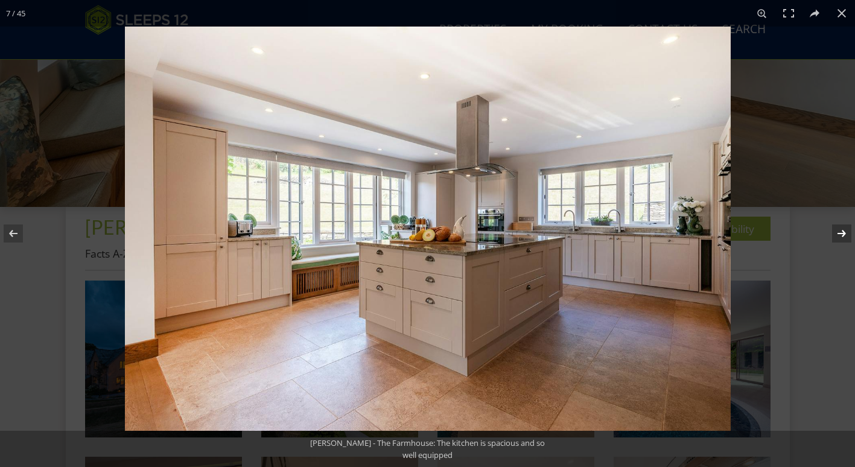
click at [840, 235] on button at bounding box center [834, 233] width 42 height 60
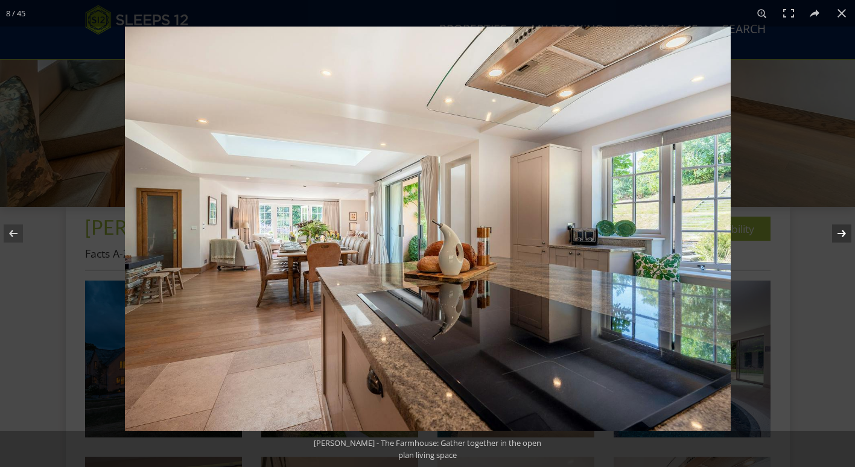
click at [840, 235] on button at bounding box center [834, 233] width 42 height 60
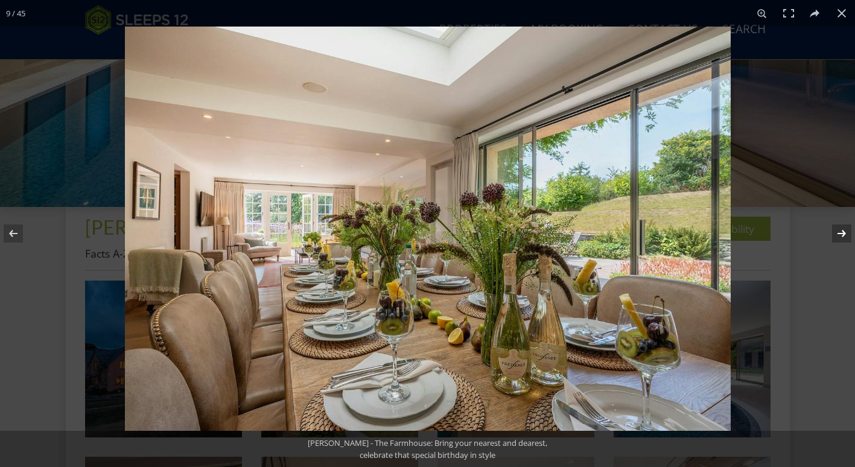
click at [840, 235] on button at bounding box center [834, 233] width 42 height 60
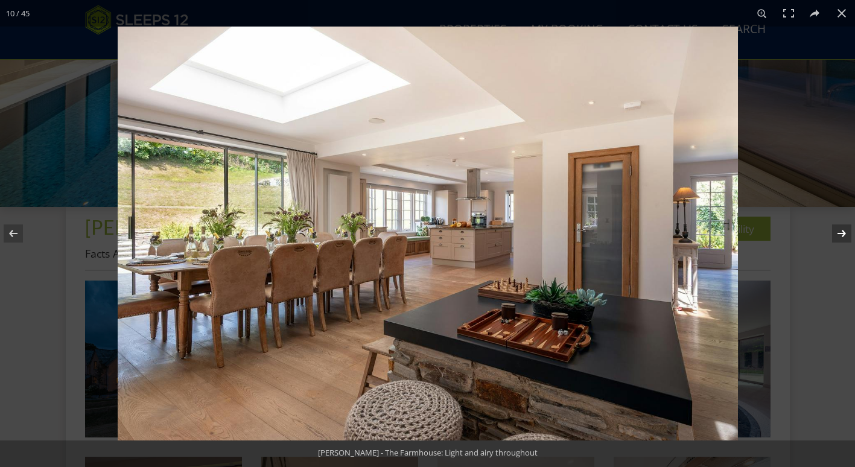
click at [840, 235] on button at bounding box center [834, 233] width 42 height 60
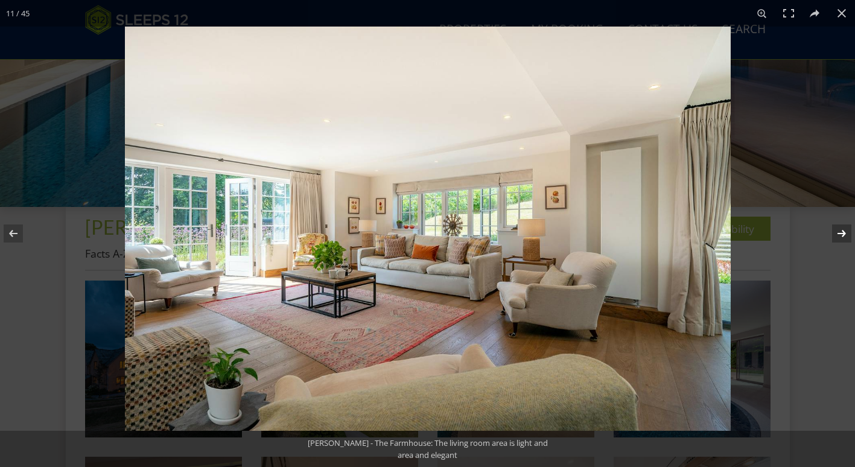
click at [840, 235] on button at bounding box center [834, 233] width 42 height 60
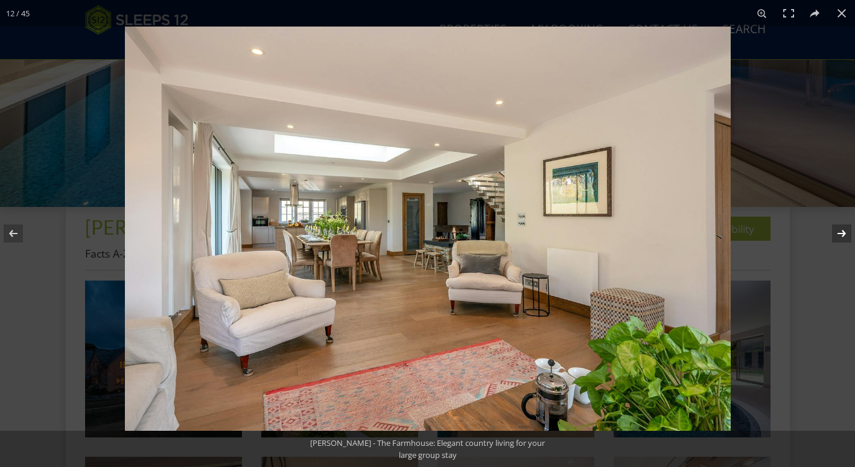
click at [840, 235] on button at bounding box center [834, 233] width 42 height 60
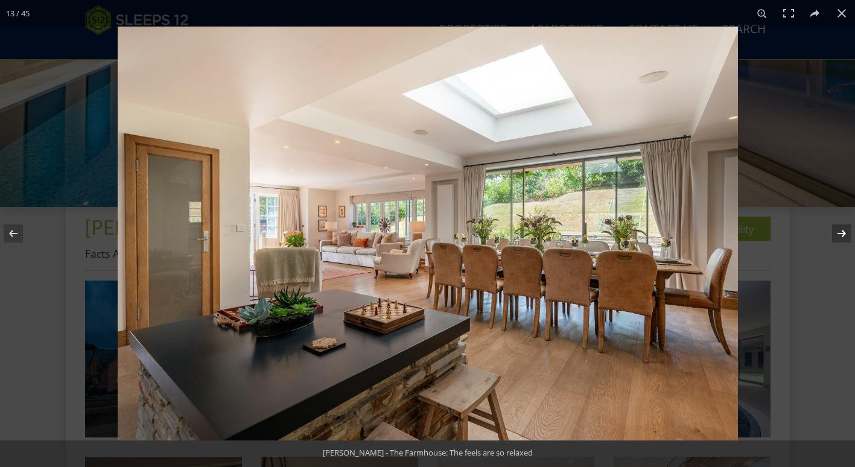
click at [840, 235] on button at bounding box center [834, 233] width 42 height 60
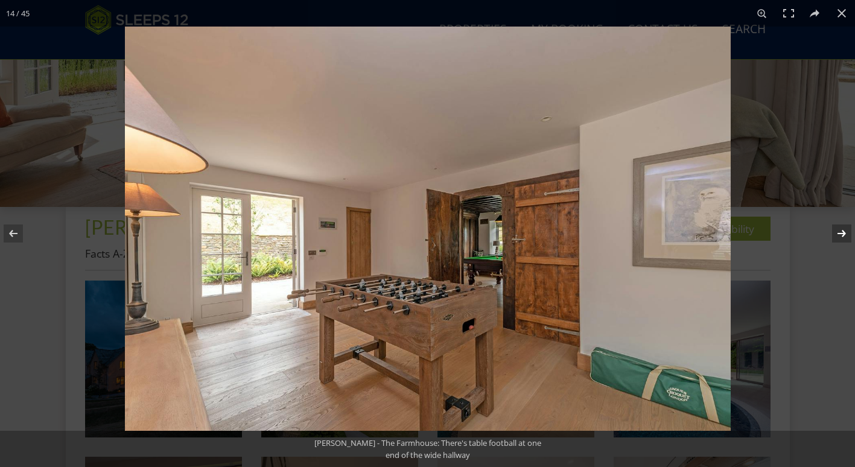
click at [840, 235] on button at bounding box center [834, 233] width 42 height 60
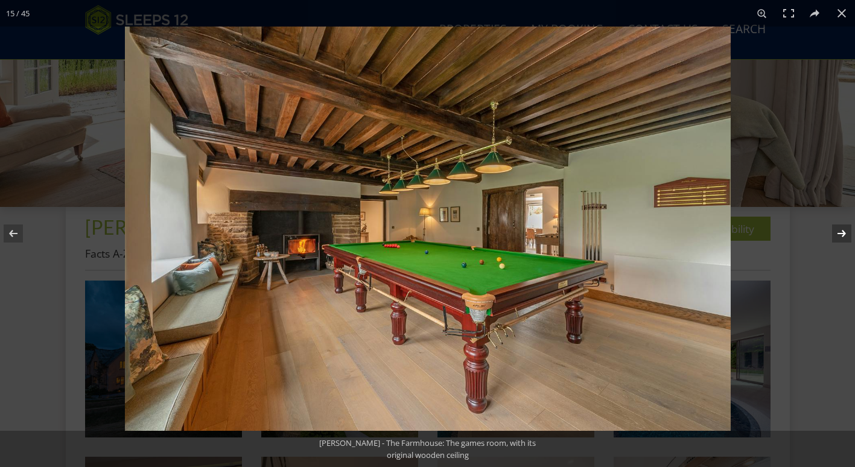
click at [840, 235] on button at bounding box center [834, 233] width 42 height 60
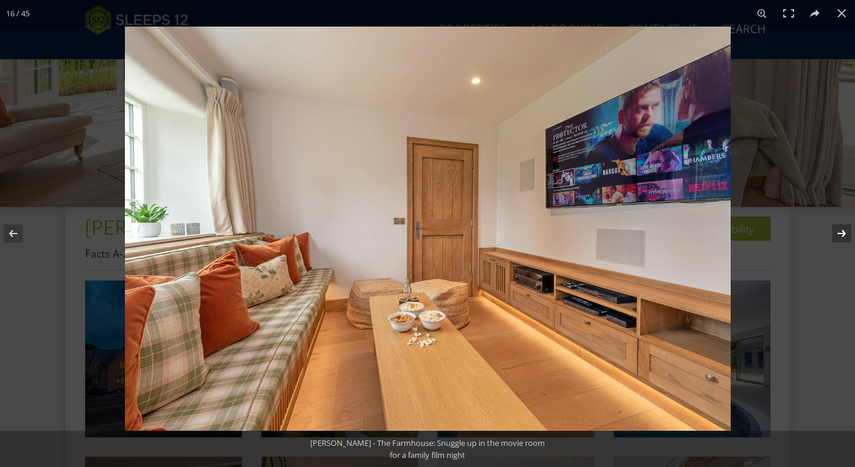
click at [840, 235] on button at bounding box center [834, 233] width 42 height 60
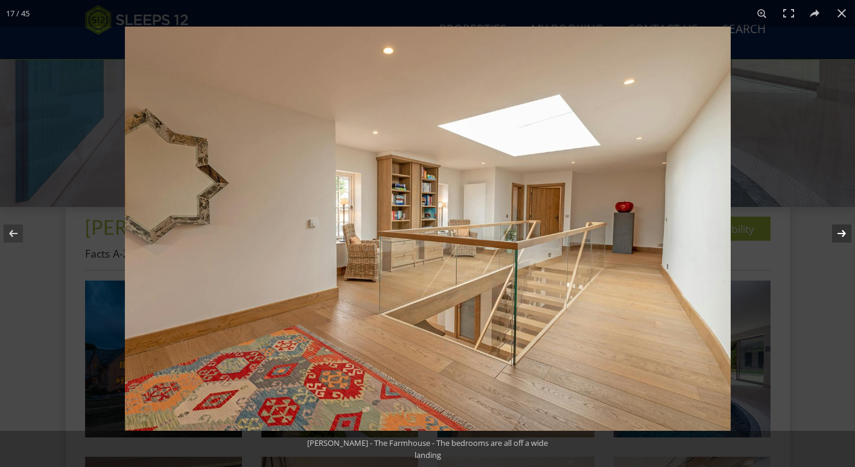
click at [840, 235] on button at bounding box center [834, 233] width 42 height 60
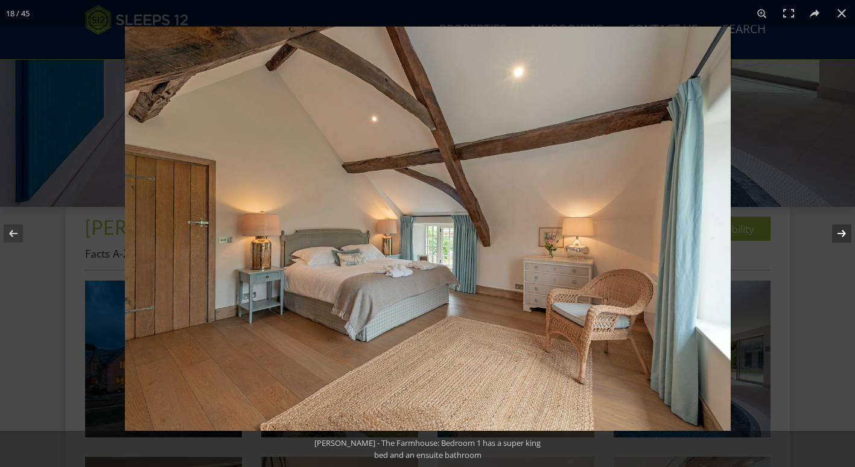
click at [840, 235] on button at bounding box center [834, 233] width 42 height 60
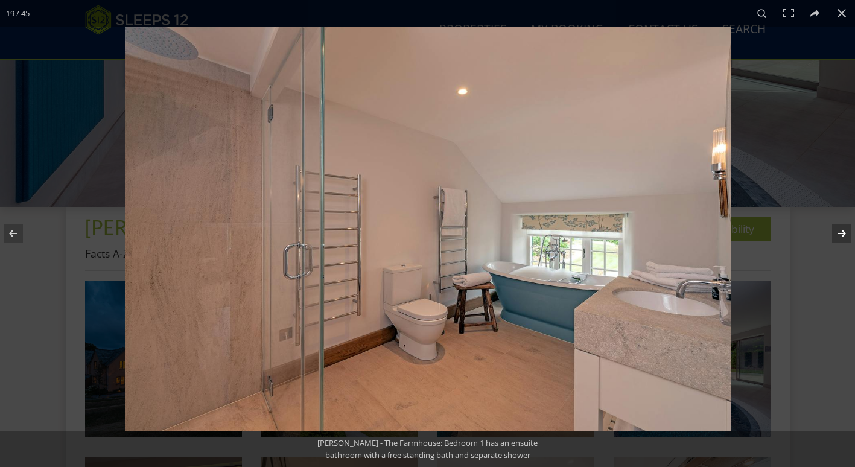
click at [840, 235] on button at bounding box center [834, 233] width 42 height 60
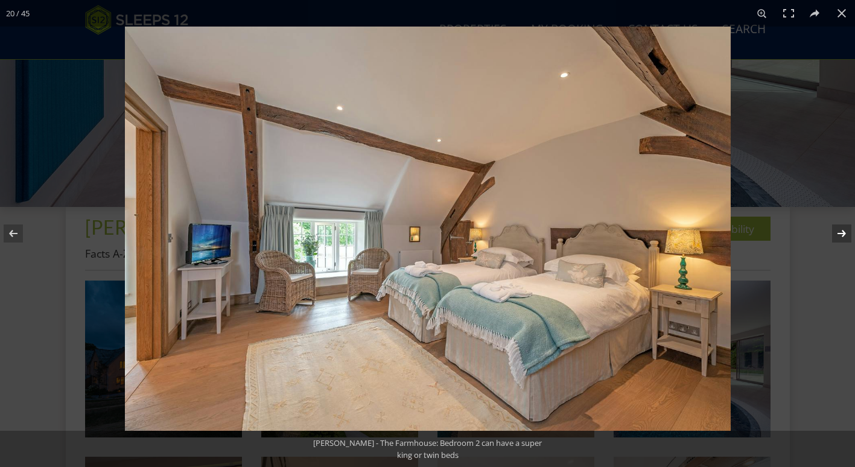
click at [840, 235] on button at bounding box center [834, 233] width 42 height 60
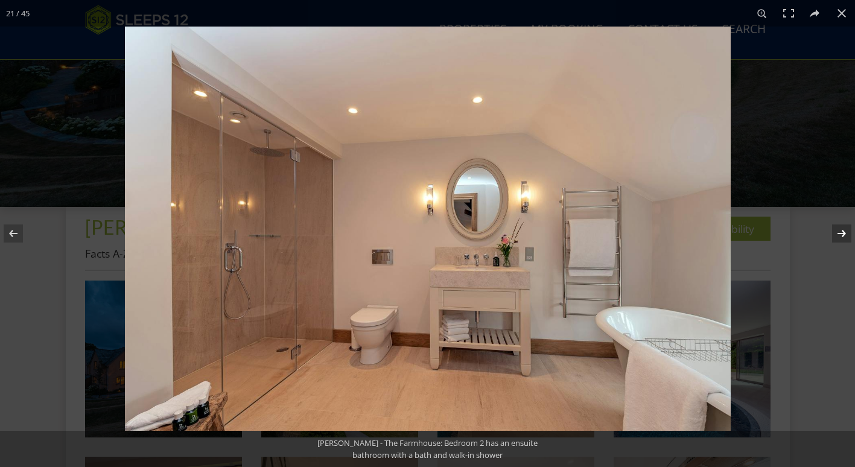
click at [840, 235] on button at bounding box center [834, 233] width 42 height 60
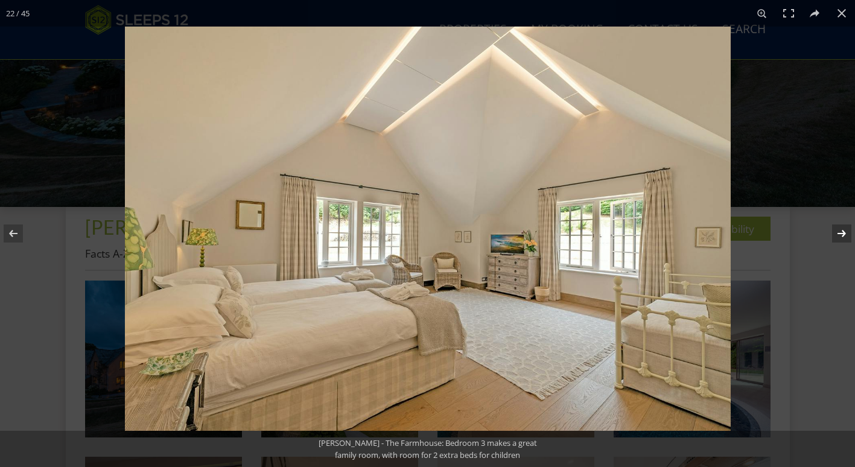
click at [840, 235] on button at bounding box center [834, 233] width 42 height 60
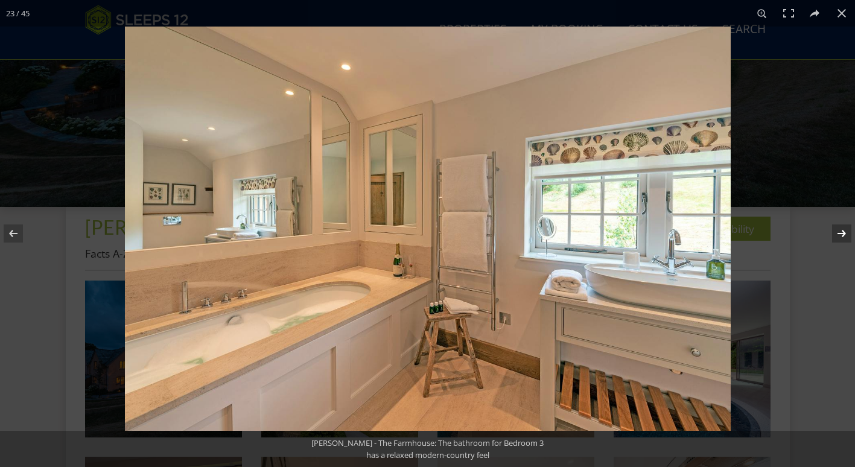
click at [840, 235] on button at bounding box center [834, 233] width 42 height 60
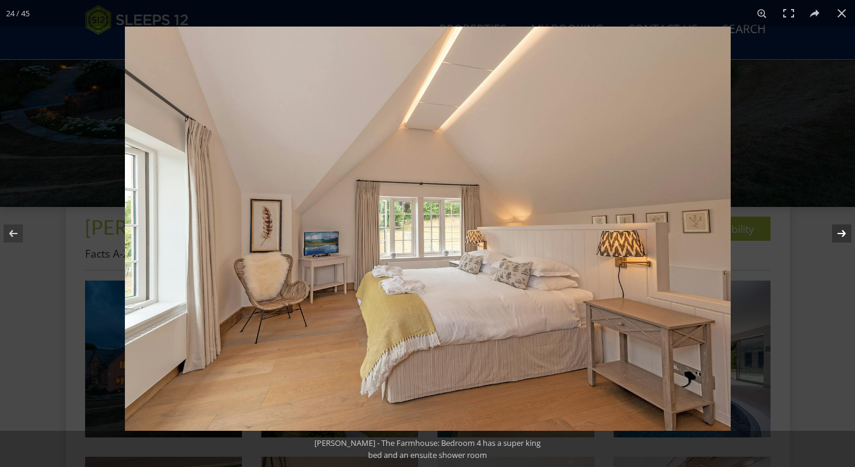
click at [840, 240] on button at bounding box center [834, 233] width 42 height 60
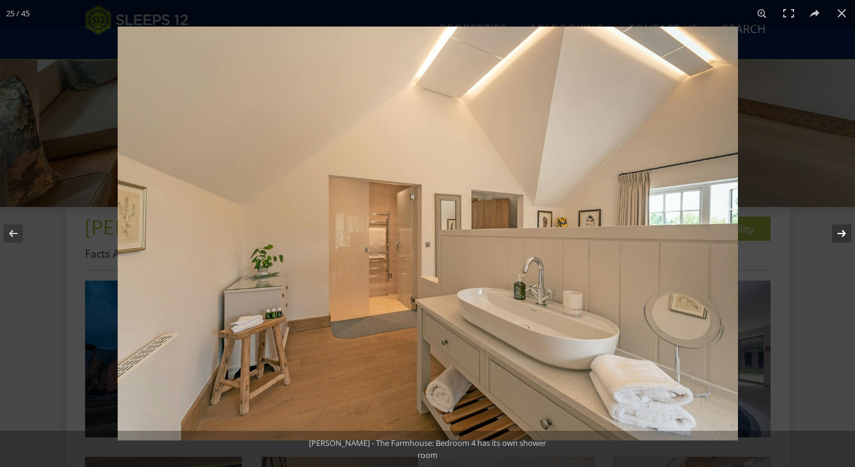
click at [840, 236] on button at bounding box center [834, 233] width 42 height 60
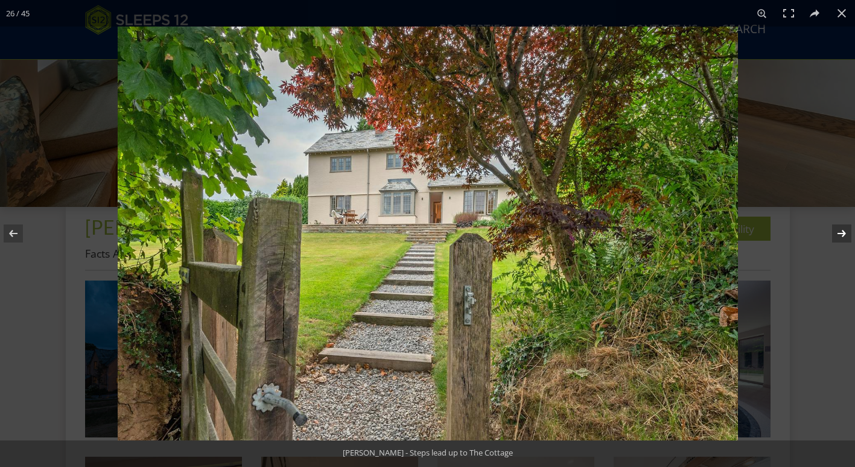
click at [840, 236] on button at bounding box center [834, 233] width 42 height 60
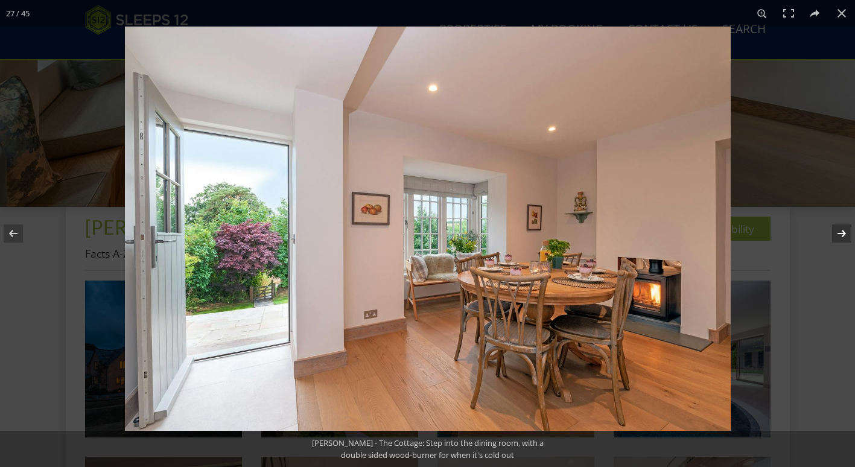
click at [840, 236] on button at bounding box center [834, 233] width 42 height 60
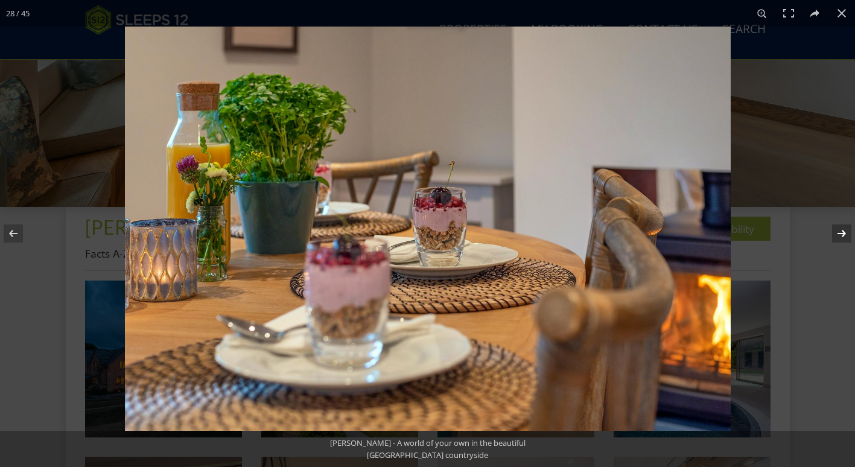
click at [840, 236] on button at bounding box center [834, 233] width 42 height 60
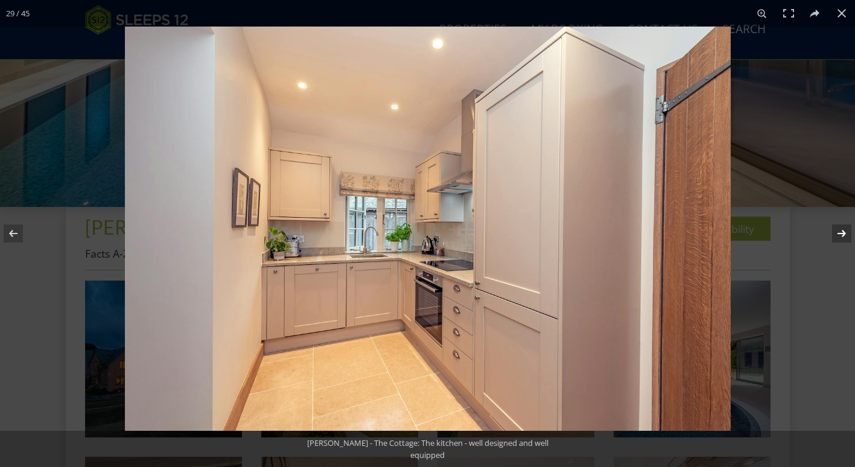
click at [840, 236] on button at bounding box center [834, 233] width 42 height 60
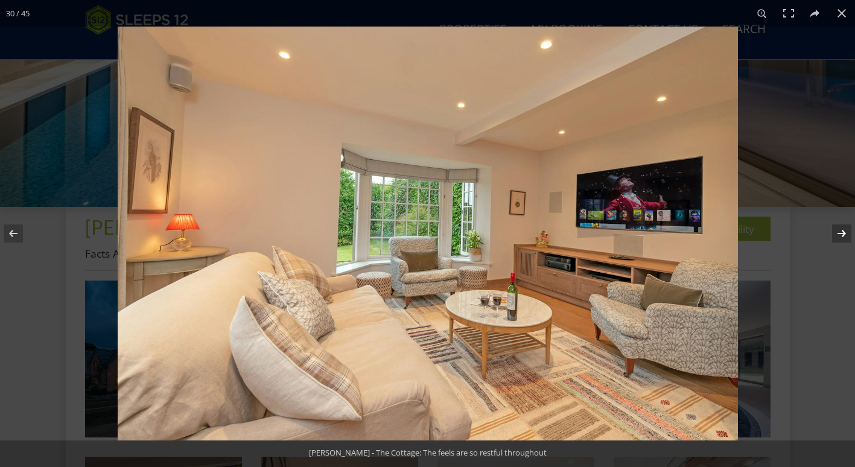
click at [840, 236] on button at bounding box center [834, 233] width 42 height 60
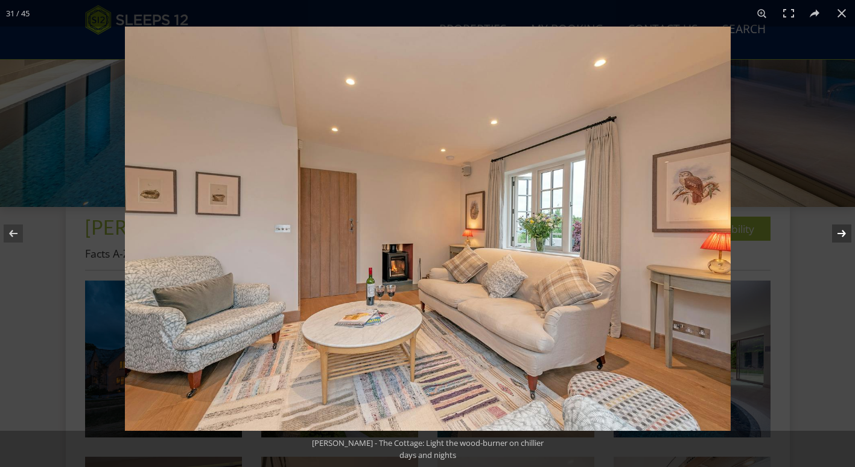
click at [840, 236] on button at bounding box center [834, 233] width 42 height 60
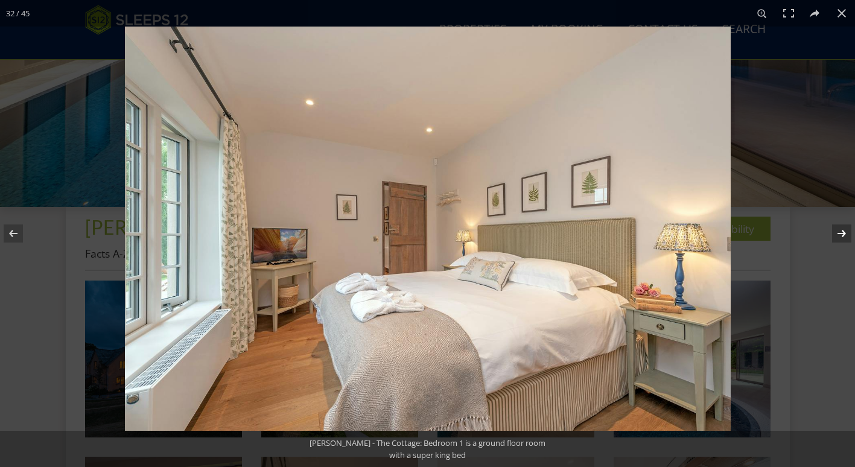
click at [840, 236] on button at bounding box center [834, 233] width 42 height 60
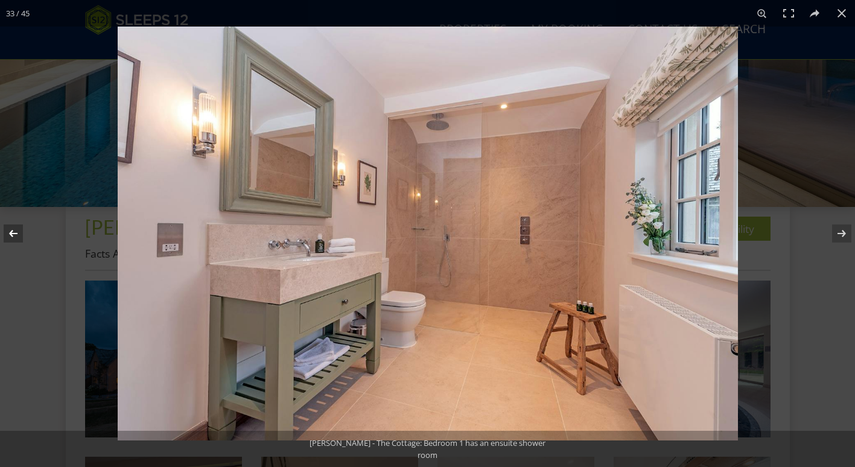
click at [1, 233] on button at bounding box center [21, 233] width 42 height 60
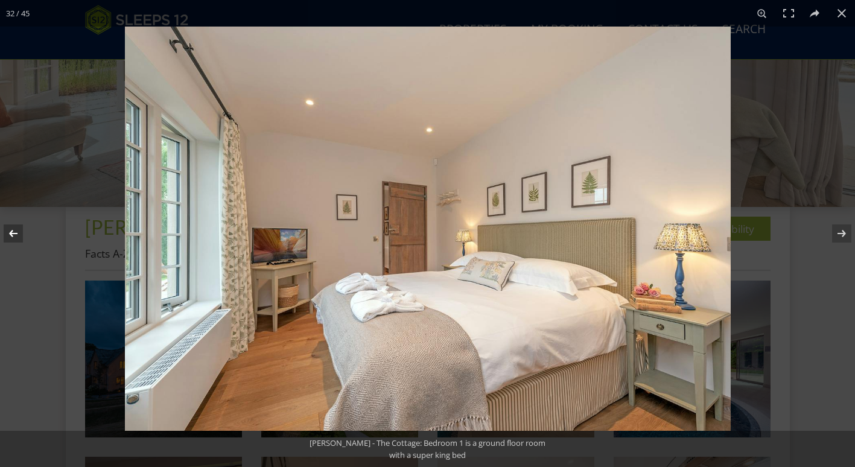
click at [1, 233] on button at bounding box center [21, 233] width 42 height 60
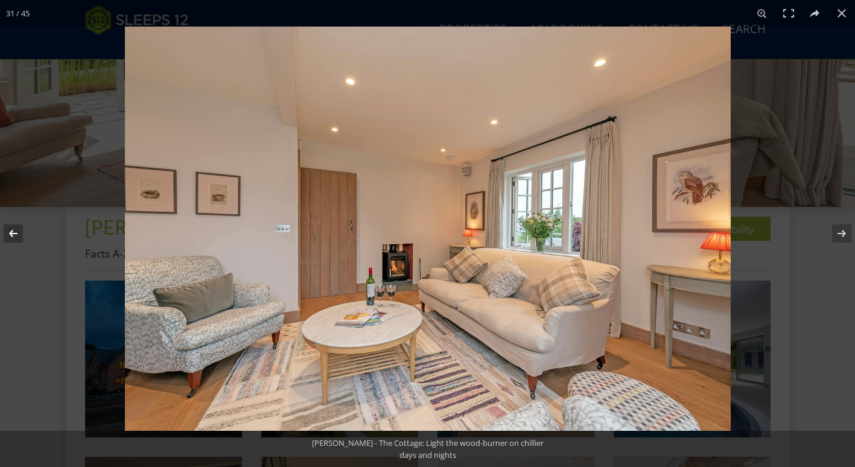
click at [1, 233] on button at bounding box center [21, 233] width 42 height 60
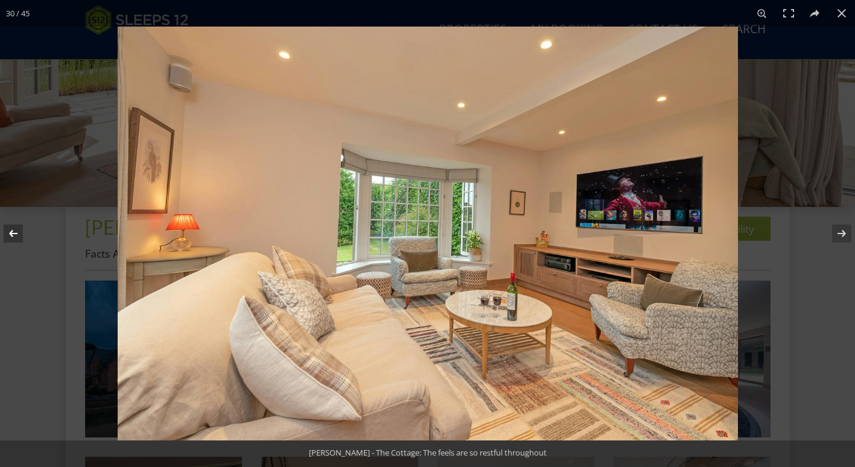
click at [1, 233] on button at bounding box center [21, 233] width 42 height 60
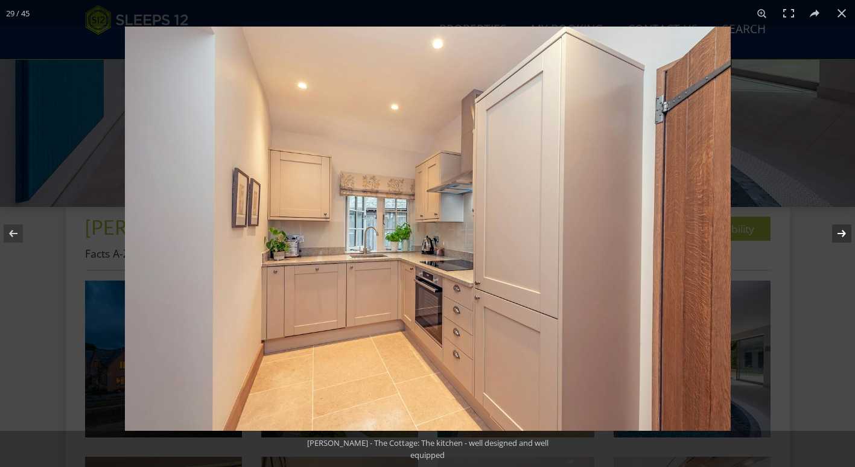
click at [844, 231] on button at bounding box center [834, 233] width 42 height 60
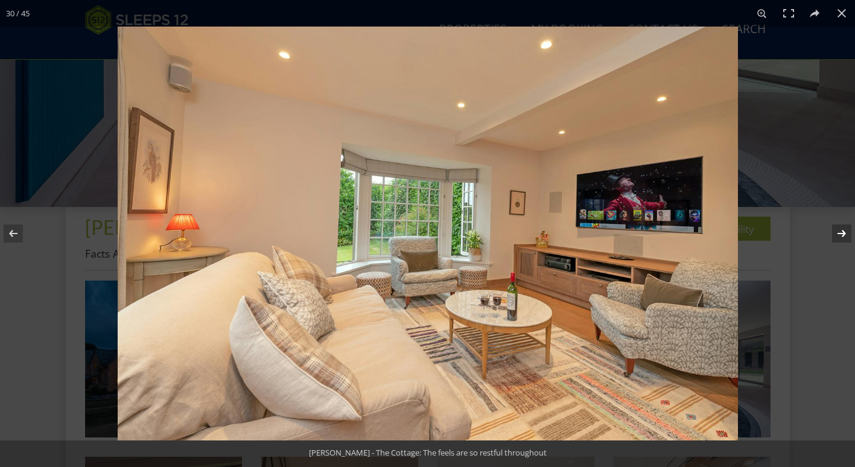
click at [844, 231] on button at bounding box center [834, 233] width 42 height 60
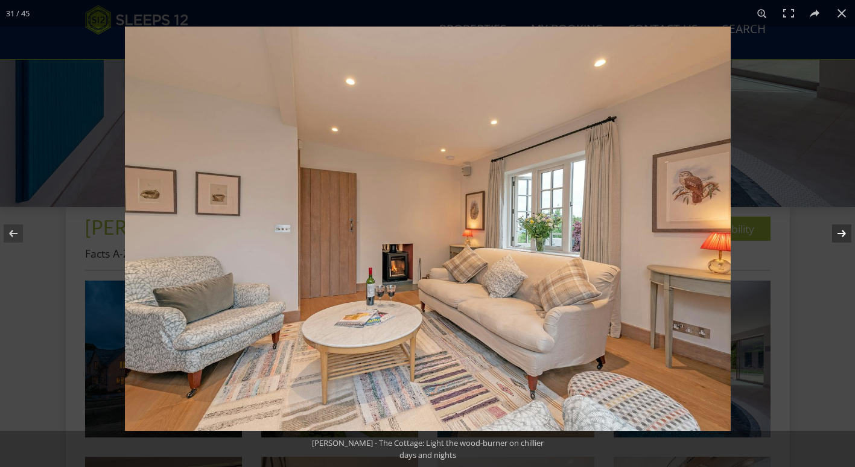
click at [844, 231] on button at bounding box center [834, 233] width 42 height 60
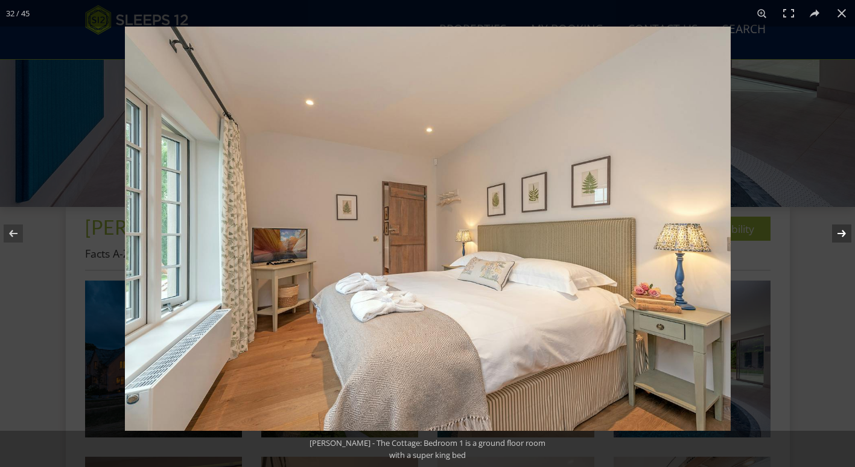
click at [844, 231] on button at bounding box center [834, 233] width 42 height 60
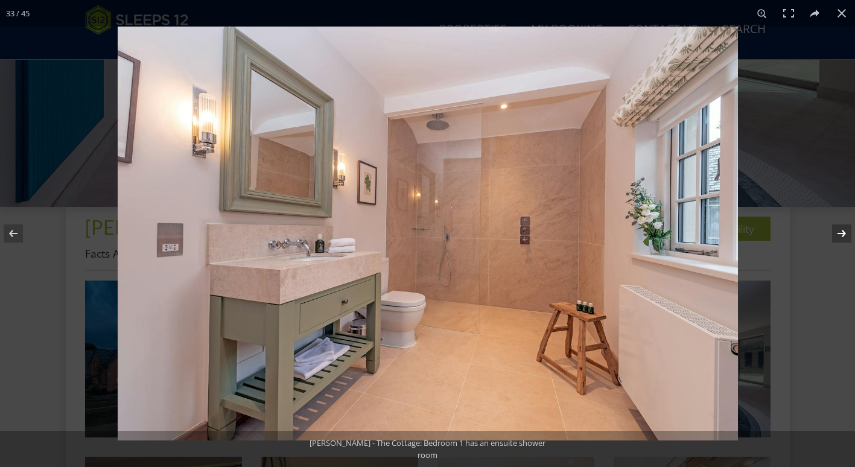
click at [844, 231] on button at bounding box center [834, 233] width 42 height 60
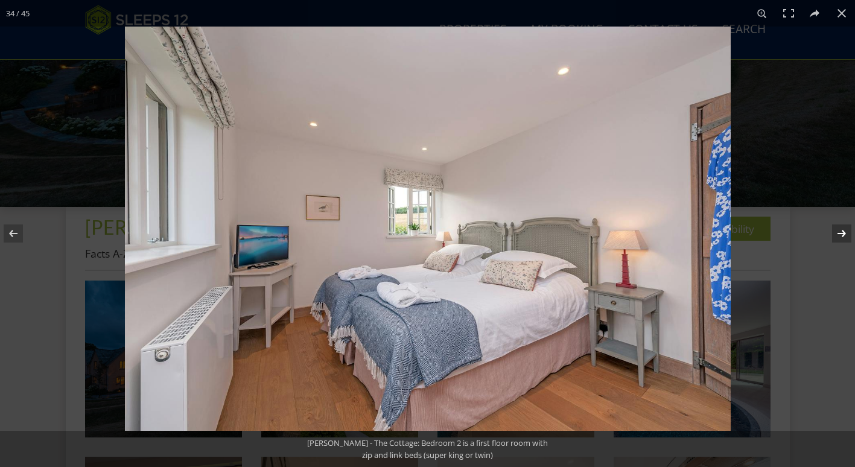
click at [844, 231] on button at bounding box center [834, 233] width 42 height 60
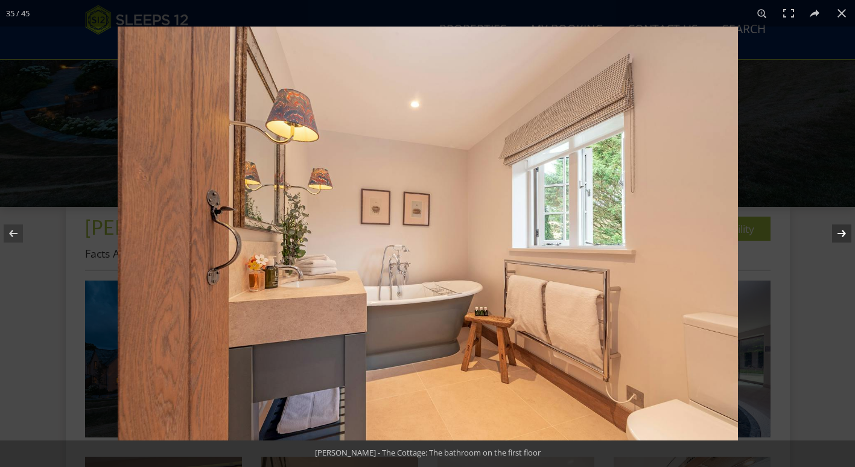
click at [844, 231] on button at bounding box center [834, 233] width 42 height 60
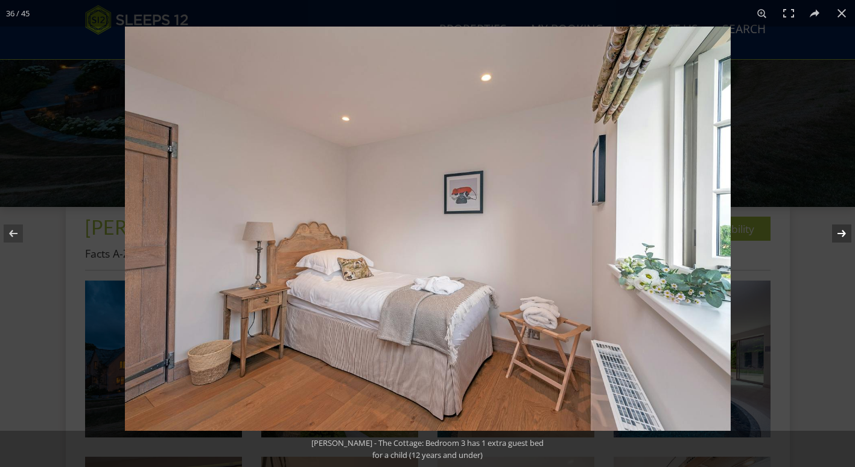
click at [844, 231] on button at bounding box center [834, 233] width 42 height 60
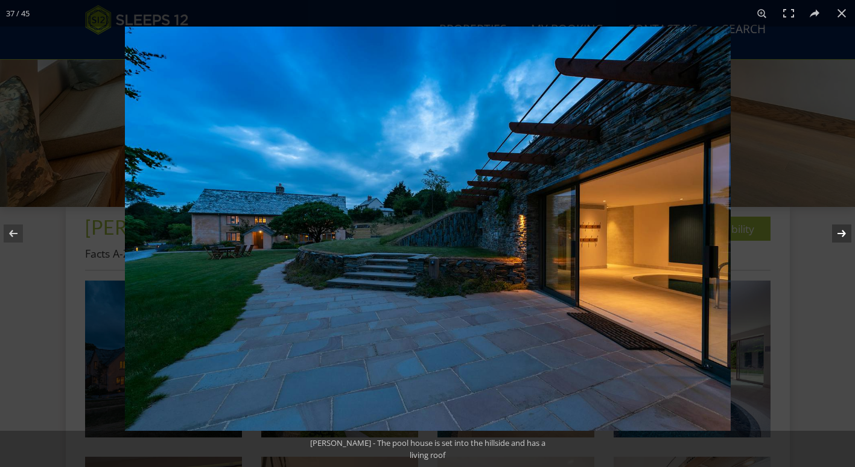
click at [842, 235] on button at bounding box center [834, 233] width 42 height 60
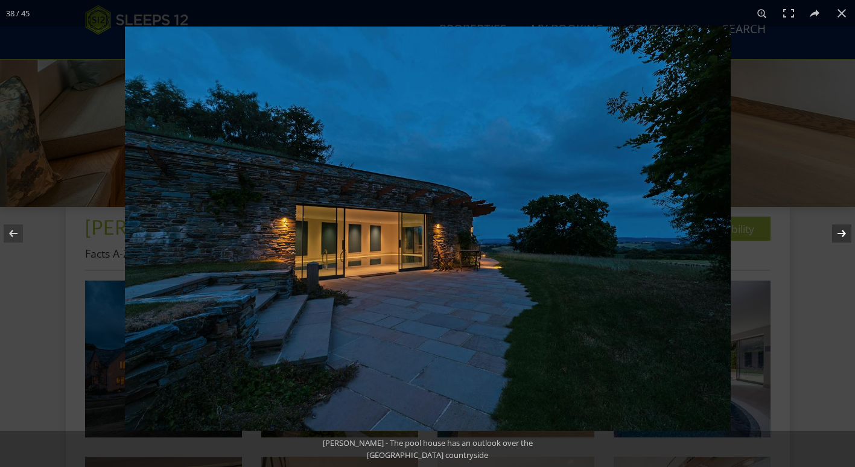
click at [842, 235] on button at bounding box center [834, 233] width 42 height 60
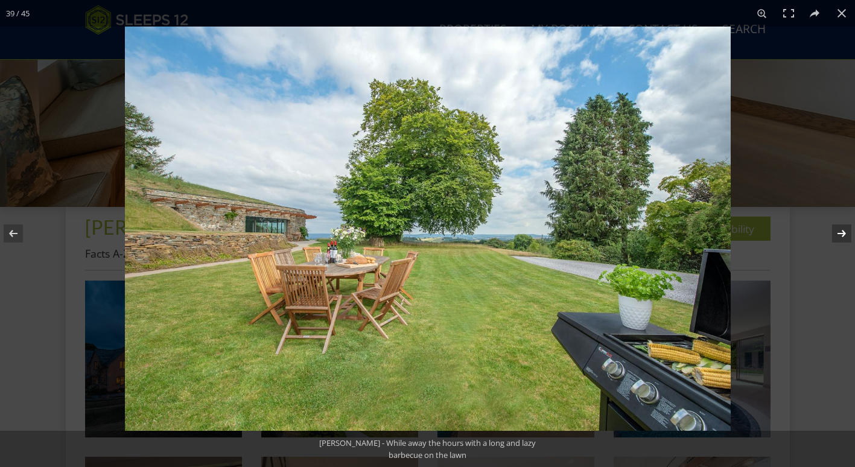
click at [842, 235] on button at bounding box center [834, 233] width 42 height 60
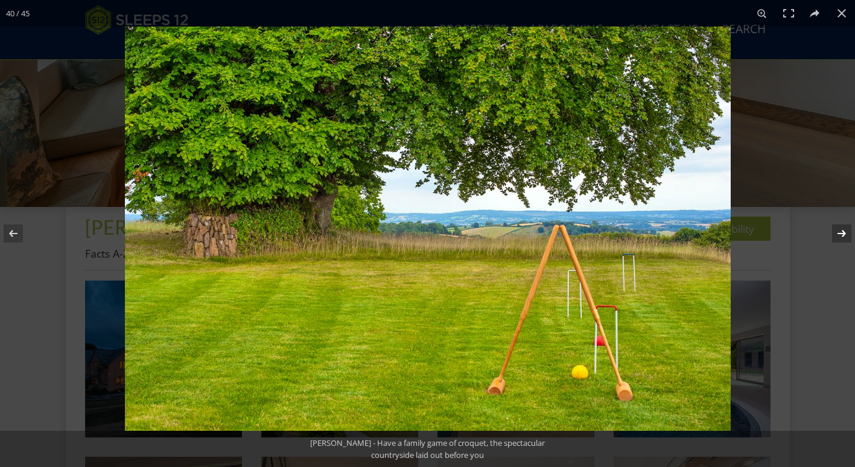
click at [842, 235] on button at bounding box center [834, 233] width 42 height 60
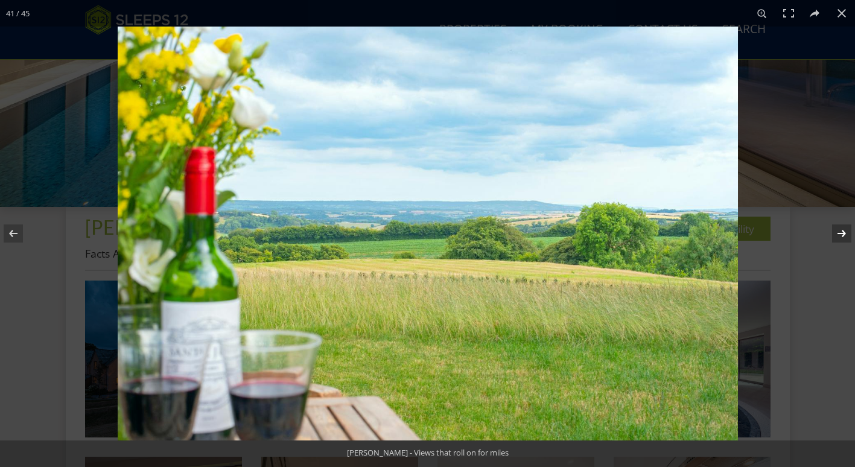
click at [842, 235] on button at bounding box center [834, 233] width 42 height 60
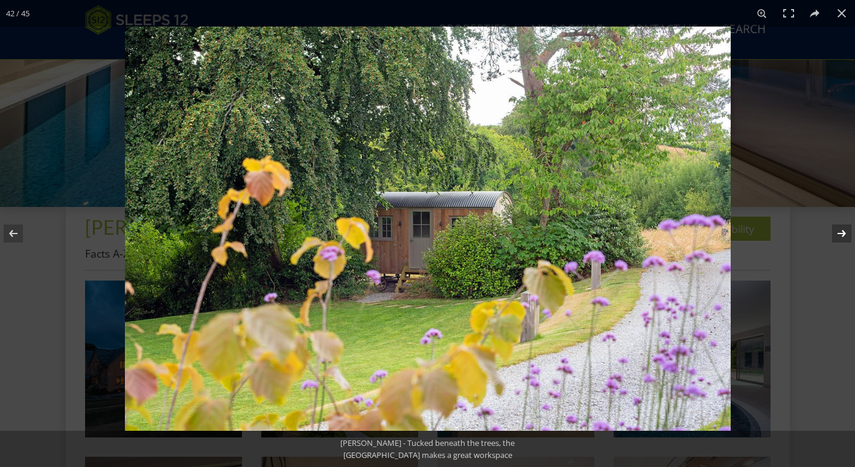
click at [842, 235] on button at bounding box center [834, 233] width 42 height 60
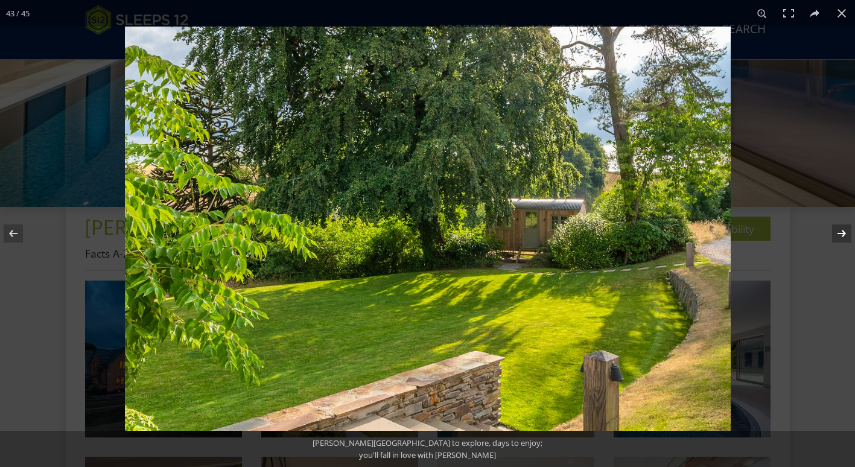
click at [842, 235] on button at bounding box center [834, 233] width 42 height 60
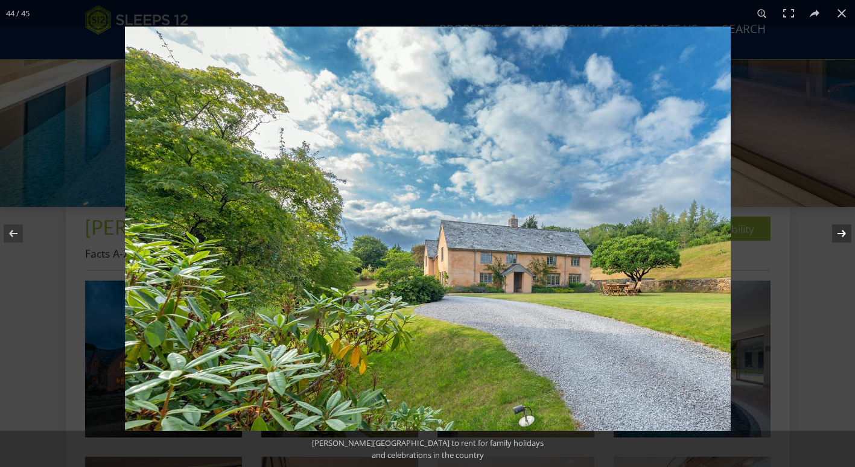
click at [842, 235] on button at bounding box center [834, 233] width 42 height 60
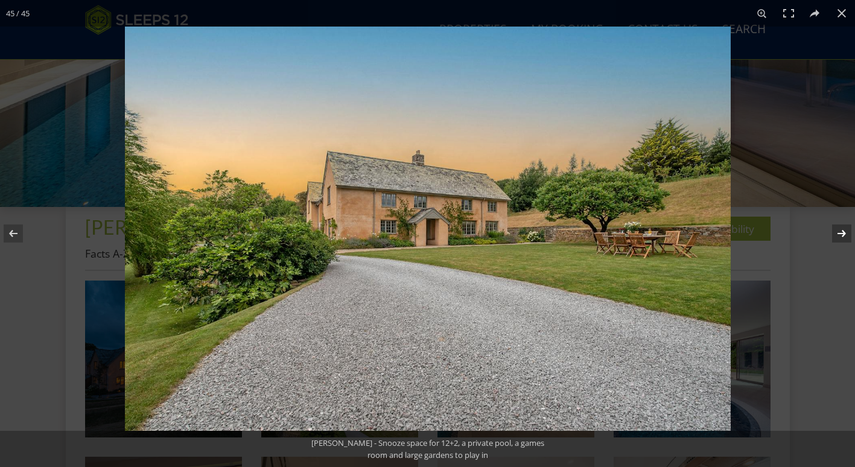
click at [842, 235] on button at bounding box center [834, 233] width 42 height 60
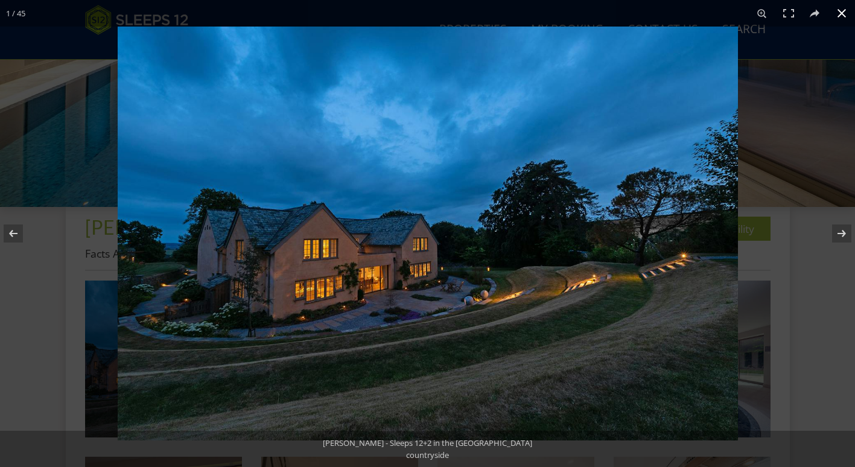
click at [840, 19] on button at bounding box center [841, 13] width 27 height 27
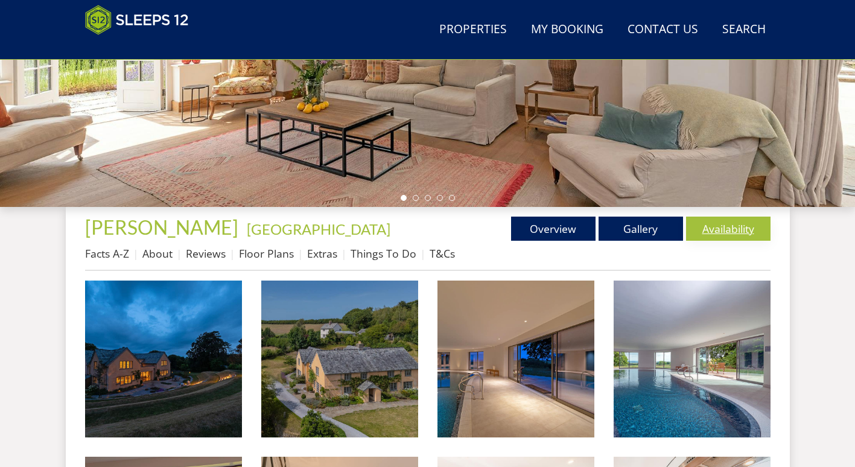
click at [741, 225] on link "Availability" at bounding box center [728, 229] width 84 height 24
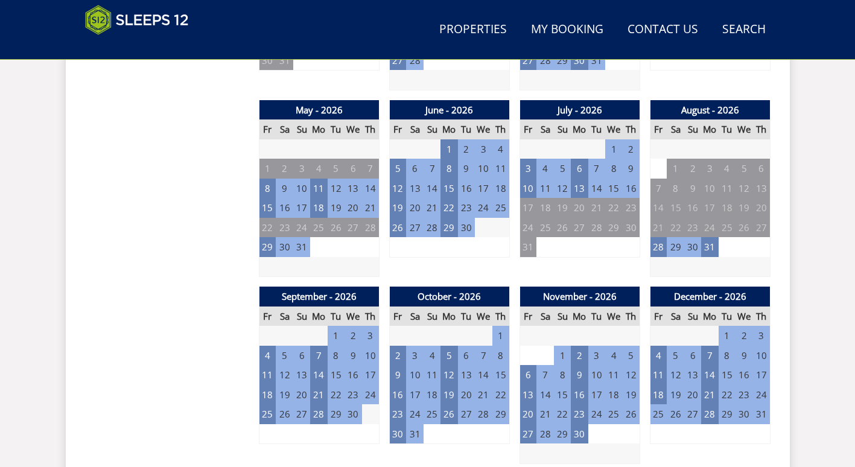
scroll to position [916, 0]
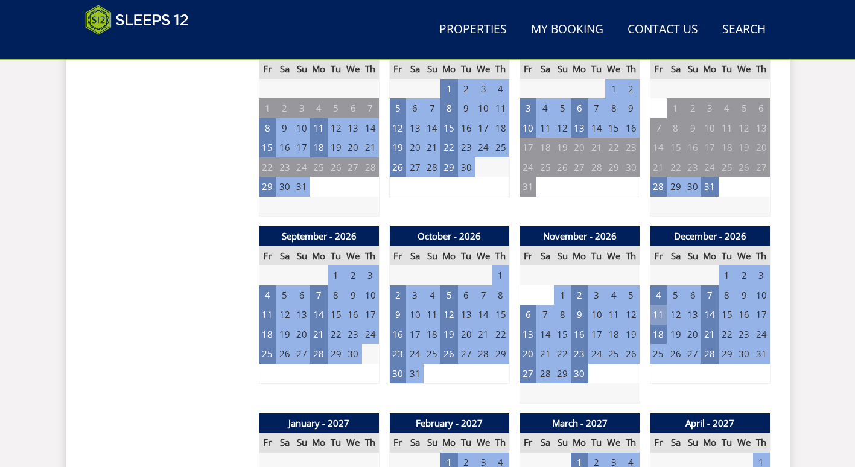
click at [657, 313] on td "11" at bounding box center [658, 315] width 17 height 20
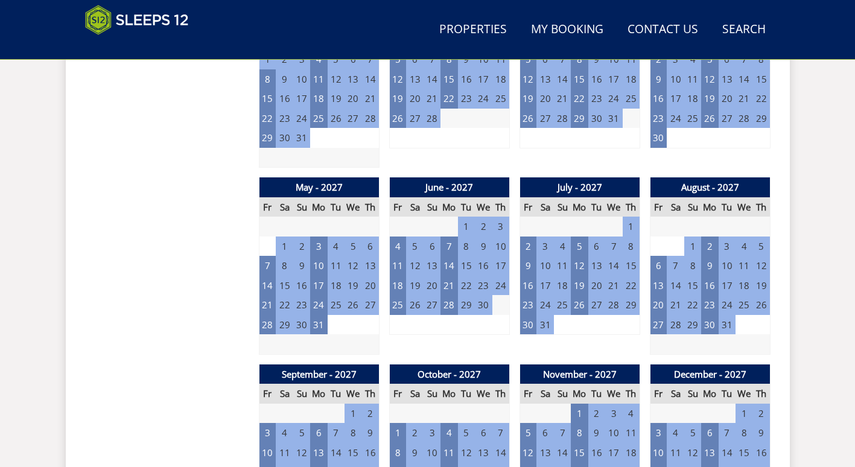
scroll to position [1398, 0]
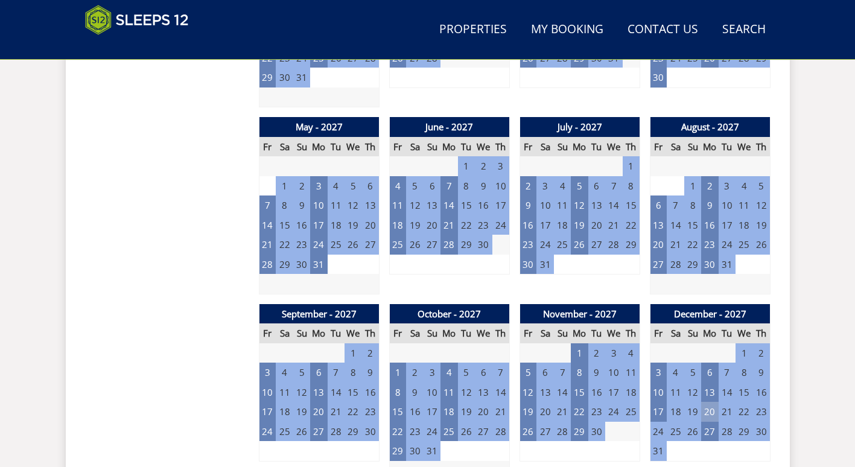
click at [712, 411] on td "20" at bounding box center [709, 412] width 17 height 20
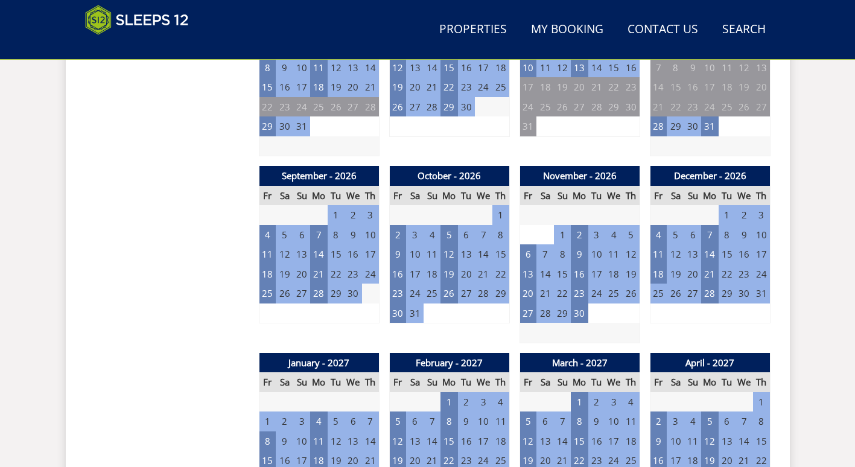
scroll to position [916, 0]
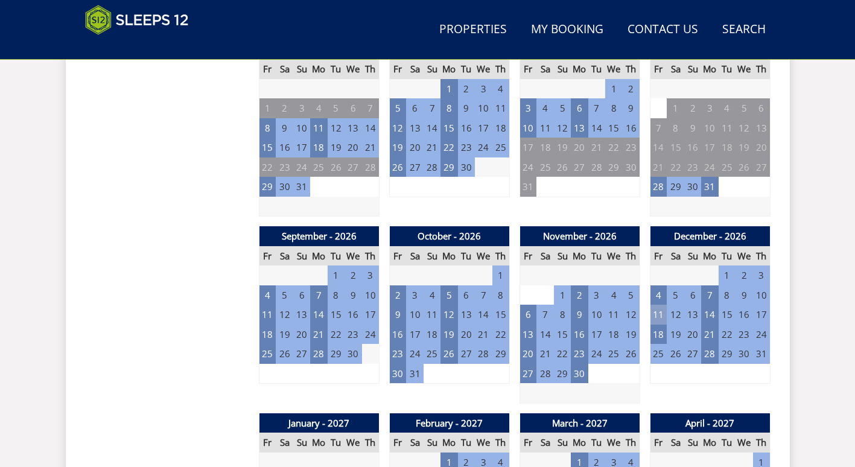
click at [657, 314] on td "11" at bounding box center [658, 315] width 17 height 20
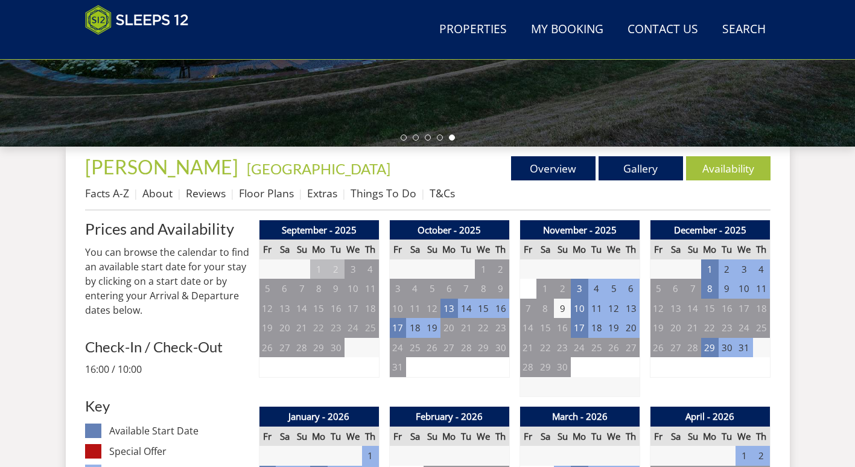
scroll to position [422, 0]
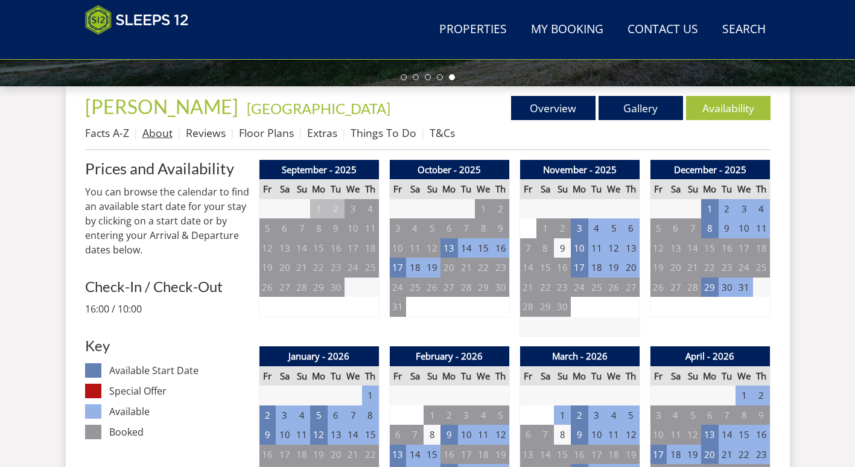
click at [157, 132] on link "About" at bounding box center [157, 132] width 30 height 14
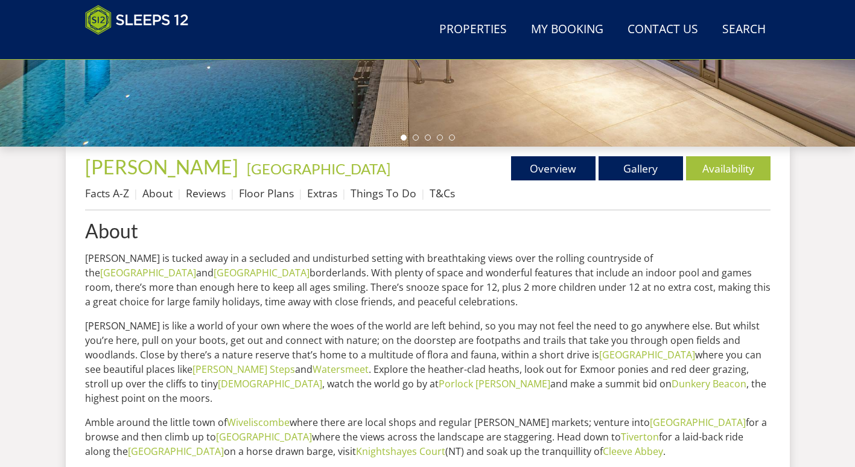
scroll to position [422, 0]
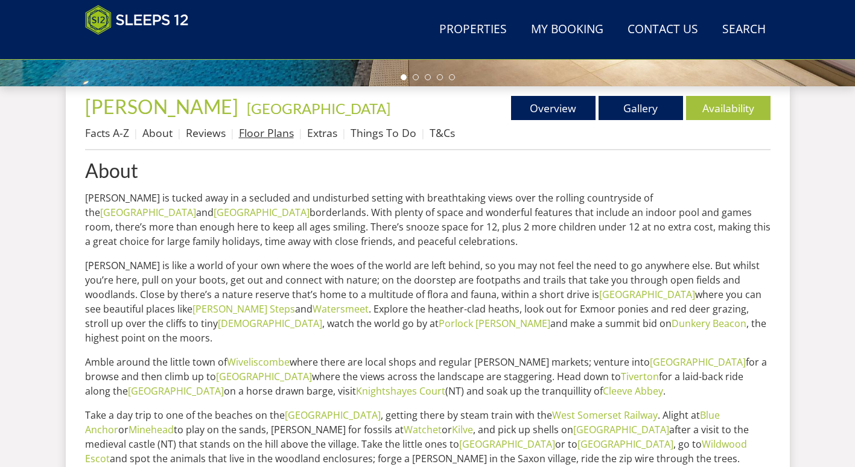
click at [265, 131] on link "Floor Plans" at bounding box center [266, 132] width 55 height 14
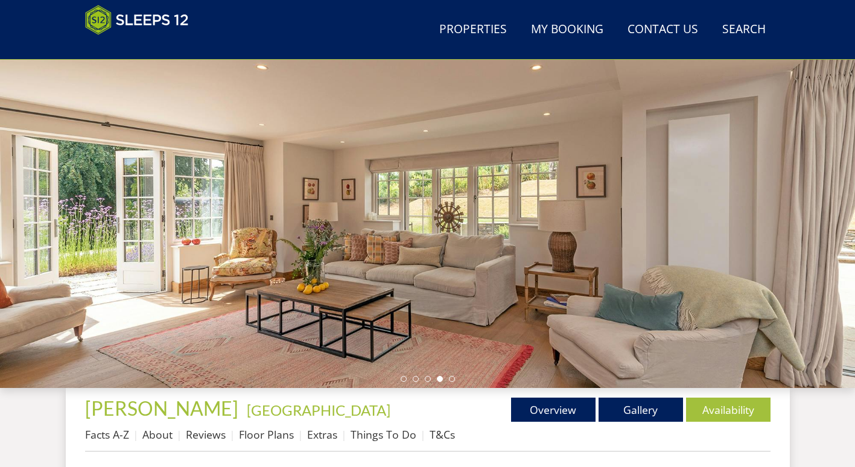
scroll to position [181, 0]
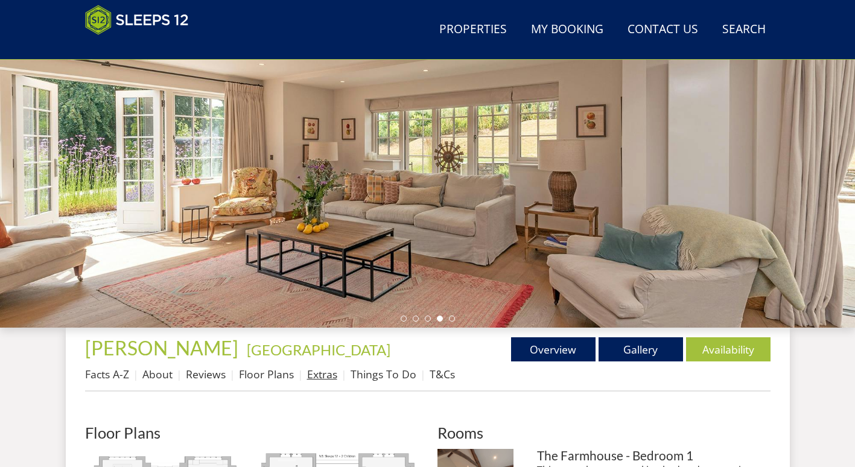
click at [317, 376] on link "Extras" at bounding box center [322, 374] width 30 height 14
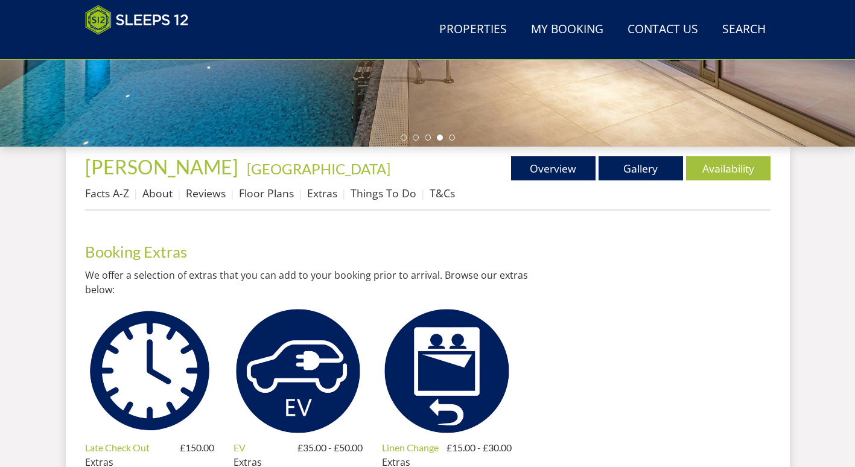
scroll to position [302, 0]
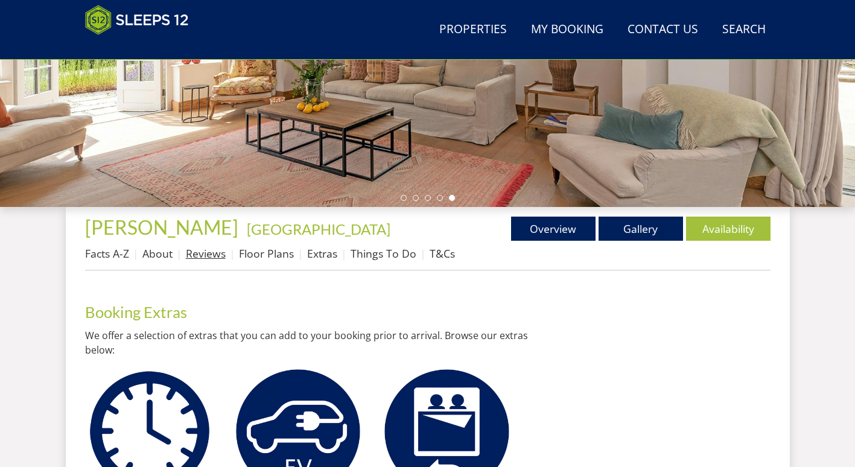
click at [192, 249] on link "Reviews" at bounding box center [206, 253] width 40 height 14
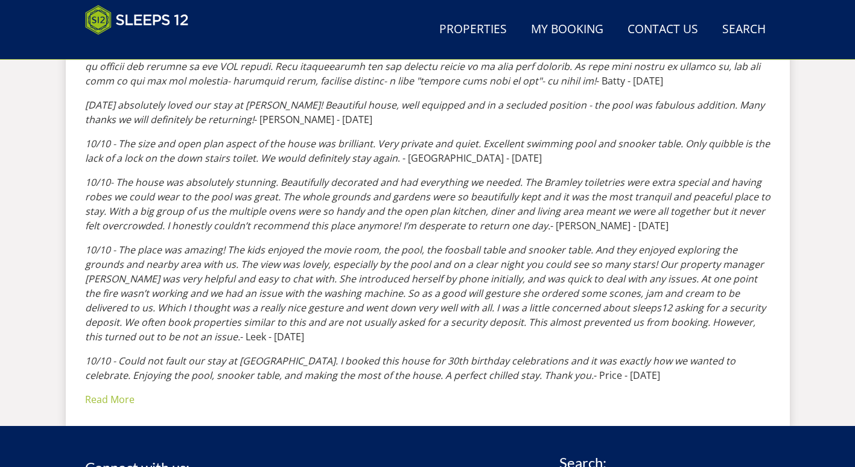
scroll to position [1116, 0]
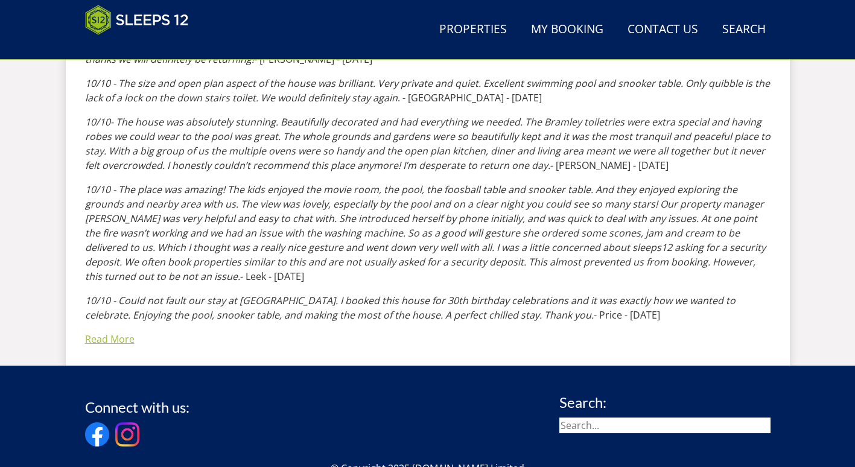
click at [102, 340] on link "Read More" at bounding box center [109, 338] width 49 height 13
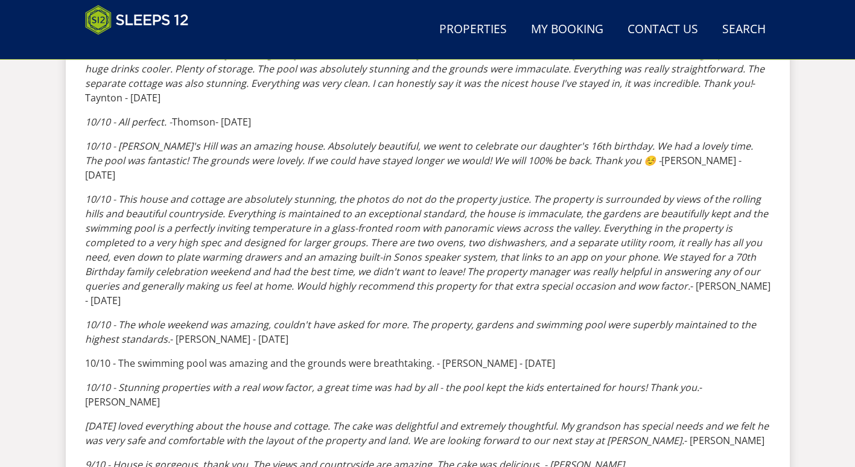
scroll to position [1779, 0]
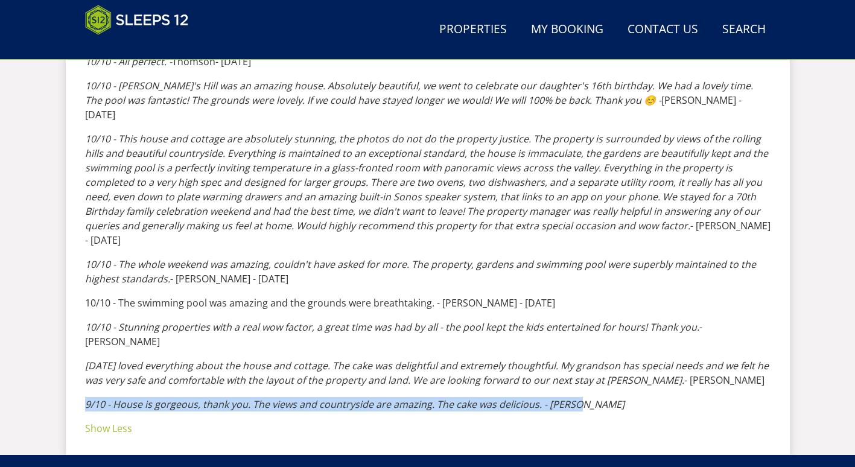
drag, startPoint x: 87, startPoint y: 365, endPoint x: 587, endPoint y: 359, distance: 499.5
click at [587, 397] on p "9/10 - House is gorgeous, thank you. The views and countryside are amazing. The…" at bounding box center [427, 404] width 685 height 14
click at [586, 397] on p "9/10 - House is gorgeous, thank you. The views and countryside are amazing. The…" at bounding box center [427, 404] width 685 height 14
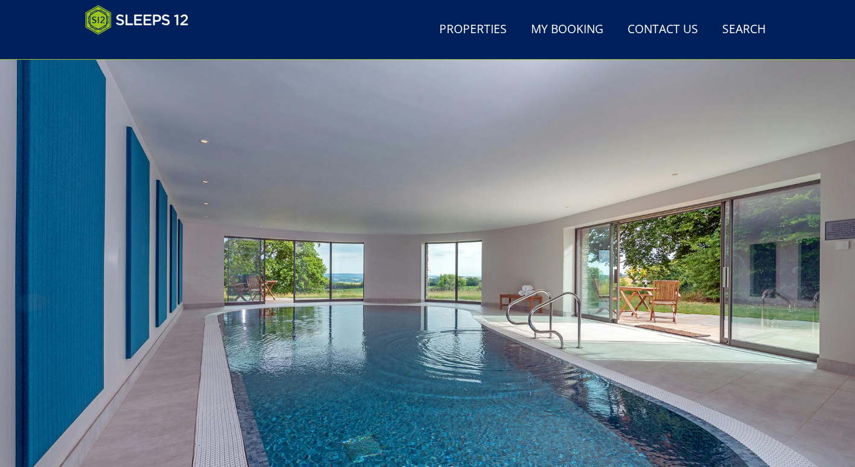
scroll to position [271, 0]
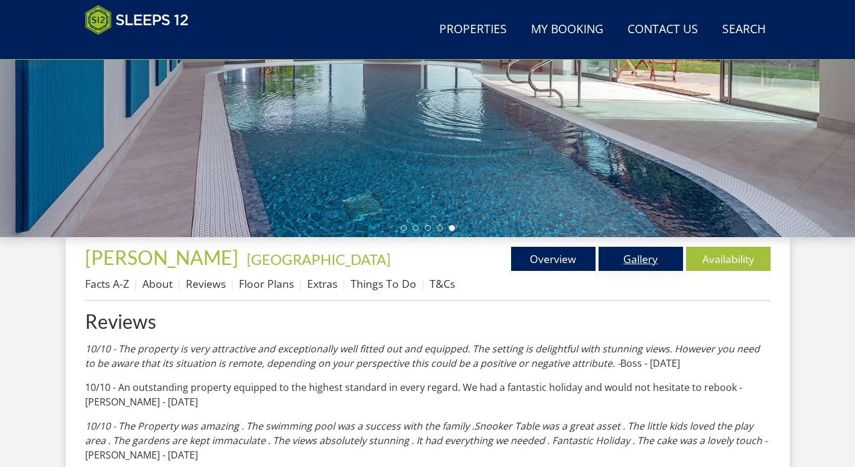
click at [630, 267] on link "Gallery" at bounding box center [640, 259] width 84 height 24
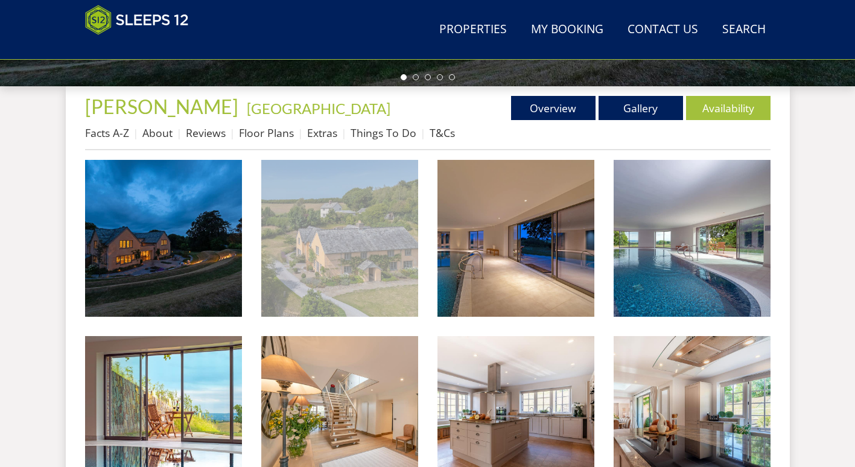
scroll to position [302, 0]
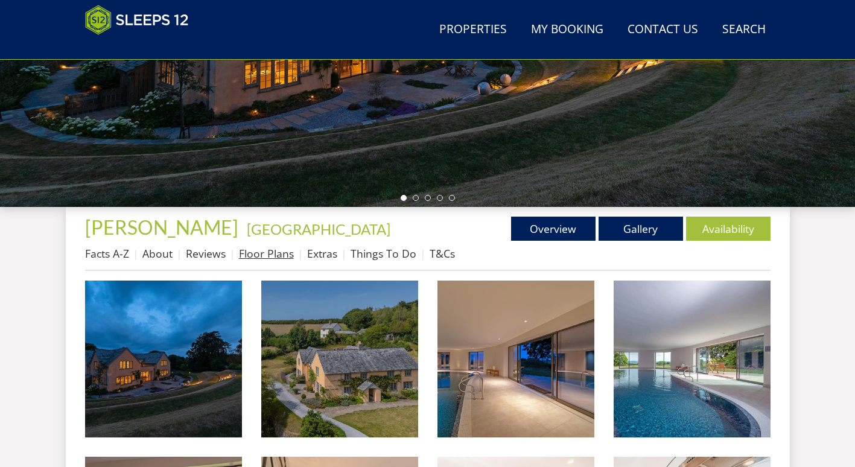
click at [266, 253] on link "Floor Plans" at bounding box center [266, 253] width 55 height 14
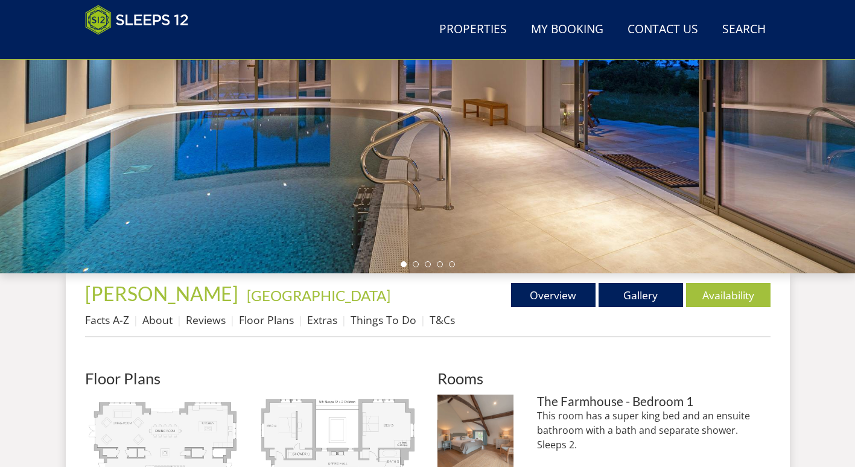
scroll to position [356, 0]
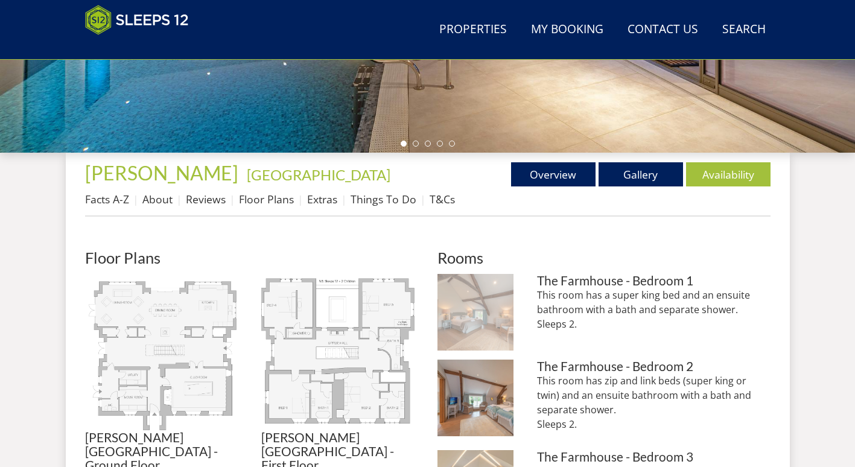
click at [475, 305] on img at bounding box center [475, 312] width 77 height 77
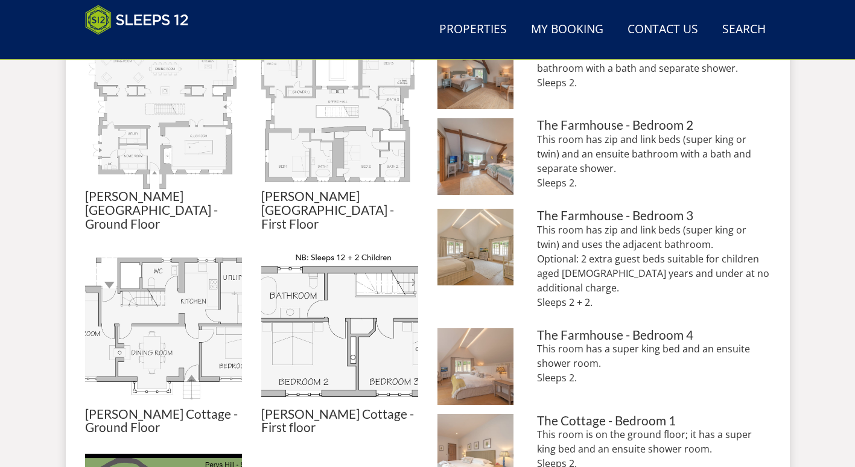
scroll to position [657, 0]
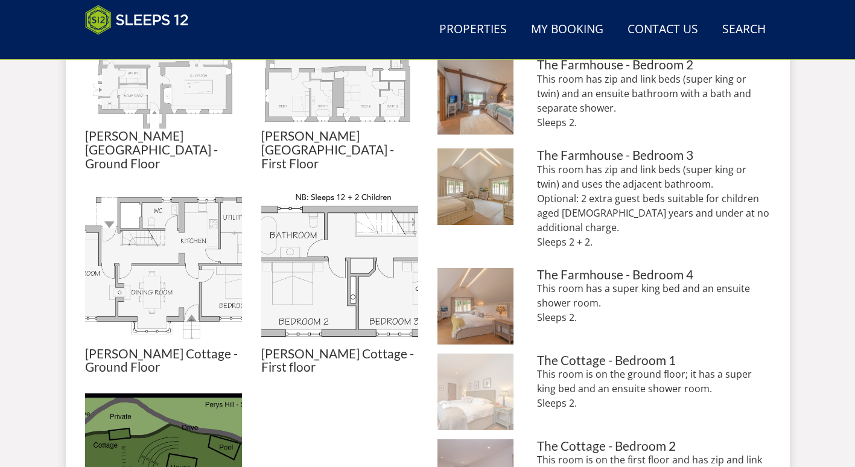
click at [487, 354] on img at bounding box center [475, 391] width 77 height 77
